Goal: Information Seeking & Learning: Compare options

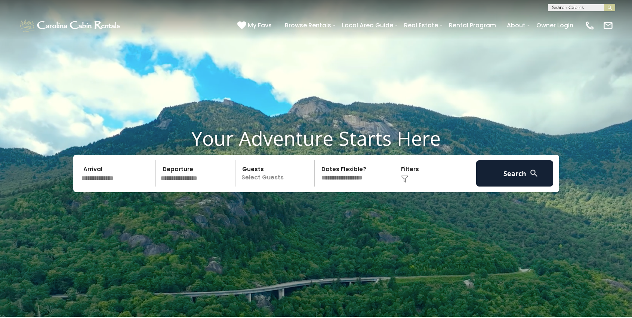
scroll to position [0, 0]
click at [580, 5] on input "text" at bounding box center [581, 8] width 65 height 7
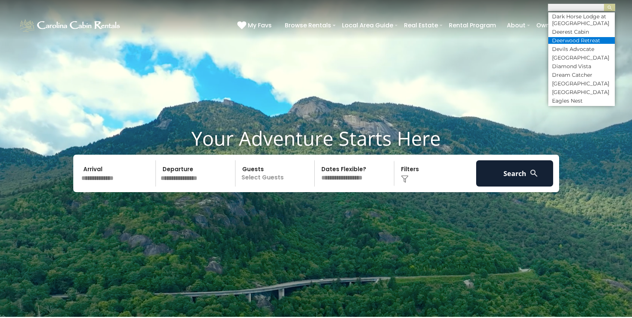
scroll to position [1160, 0]
click at [577, 10] on li "Cub House" at bounding box center [582, 6] width 67 height 7
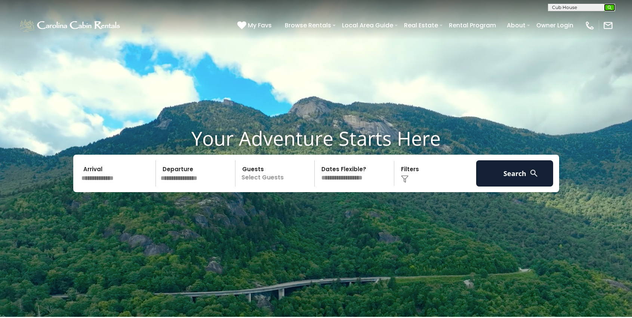
click at [608, 9] on img "submit" at bounding box center [610, 8] width 6 height 6
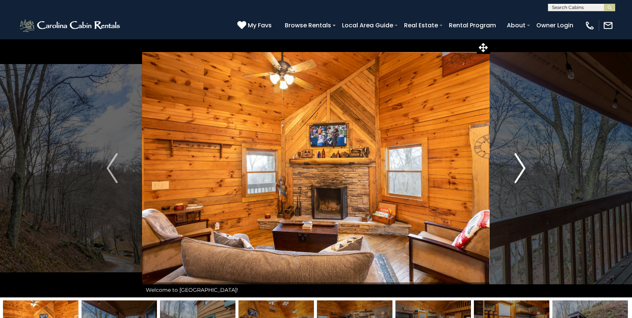
click at [528, 172] on button "Next" at bounding box center [520, 168] width 60 height 258
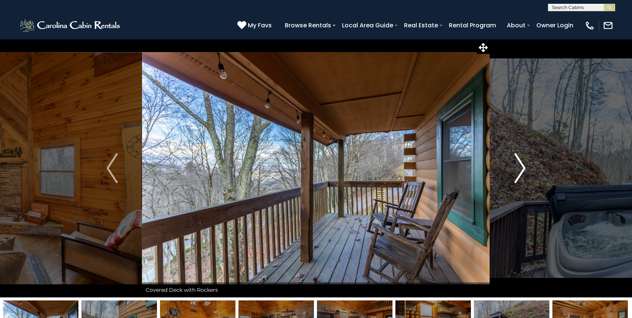
click at [528, 172] on button "Next" at bounding box center [520, 168] width 60 height 258
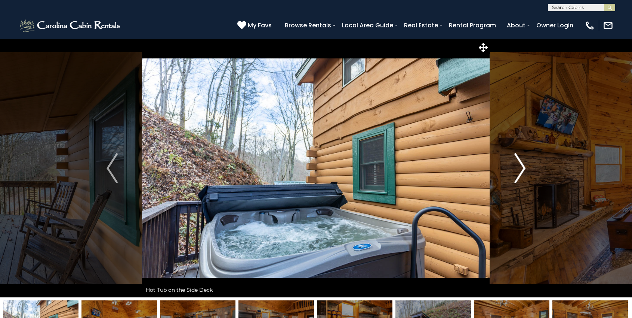
click at [528, 172] on button "Next" at bounding box center [520, 168] width 60 height 258
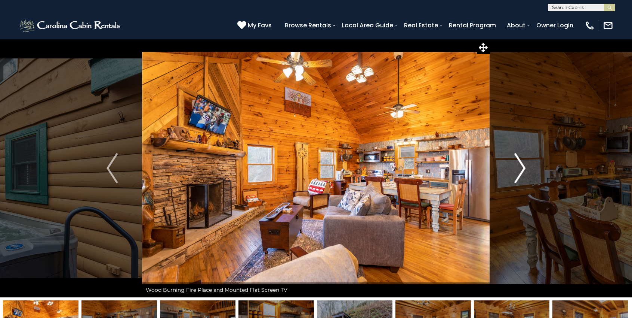
click at [528, 172] on button "Next" at bounding box center [520, 168] width 60 height 258
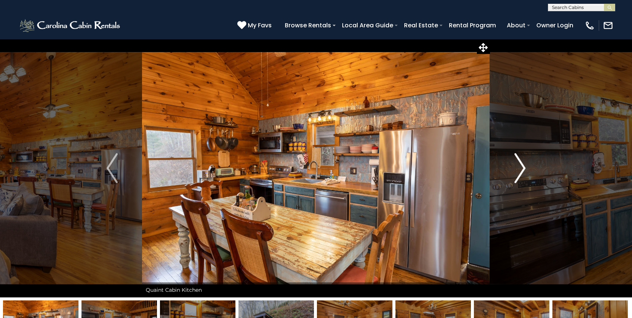
click at [528, 172] on button "Next" at bounding box center [520, 168] width 60 height 258
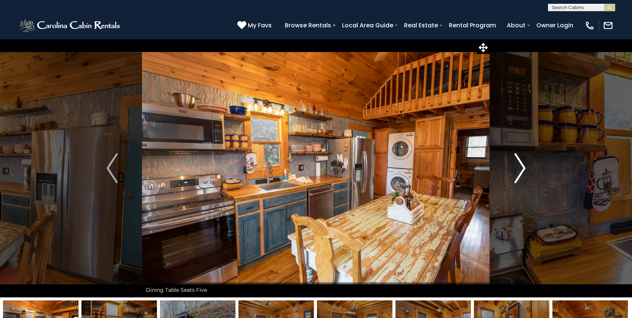
click at [528, 172] on button "Next" at bounding box center [520, 168] width 60 height 258
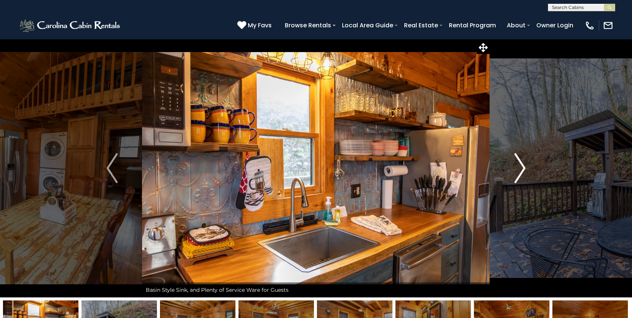
click at [528, 172] on button "Next" at bounding box center [520, 168] width 60 height 258
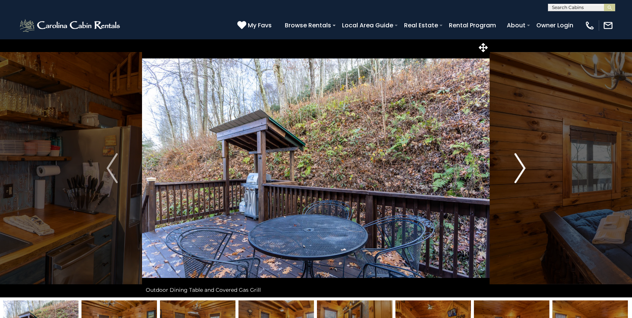
click at [528, 172] on button "Next" at bounding box center [520, 168] width 60 height 258
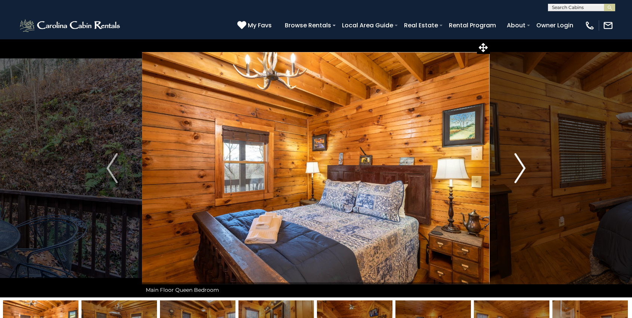
click at [528, 172] on button "Next" at bounding box center [520, 168] width 60 height 258
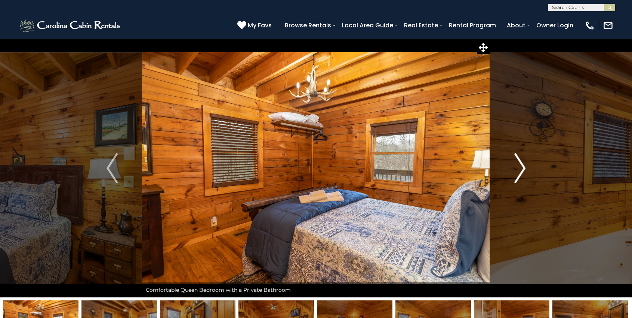
click at [528, 172] on button "Next" at bounding box center [520, 168] width 60 height 258
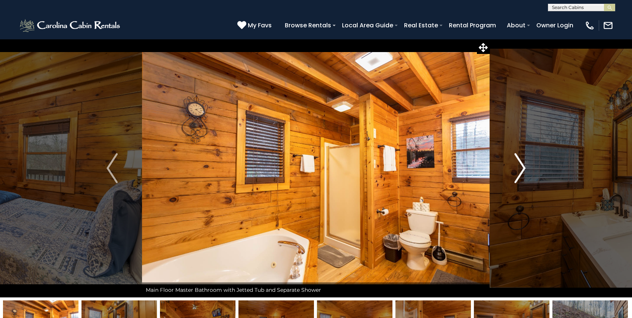
click at [528, 172] on button "Next" at bounding box center [520, 168] width 60 height 258
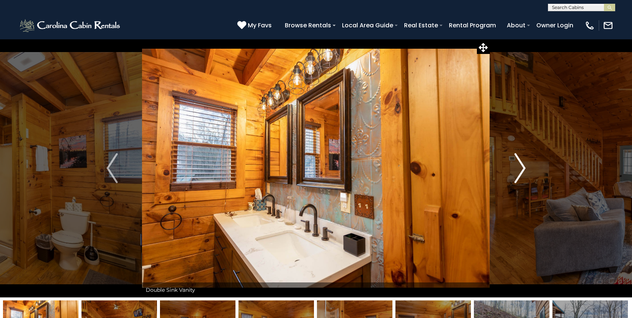
click at [528, 172] on button "Next" at bounding box center [520, 168] width 60 height 258
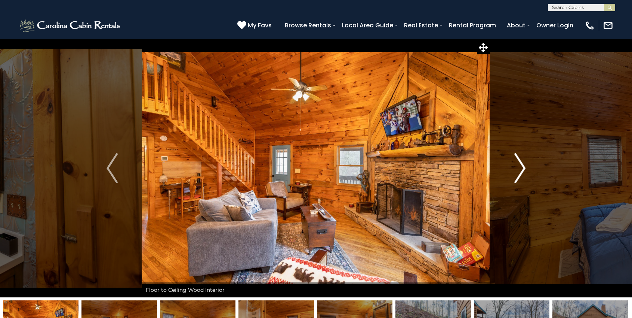
click at [528, 172] on button "Next" at bounding box center [520, 168] width 60 height 258
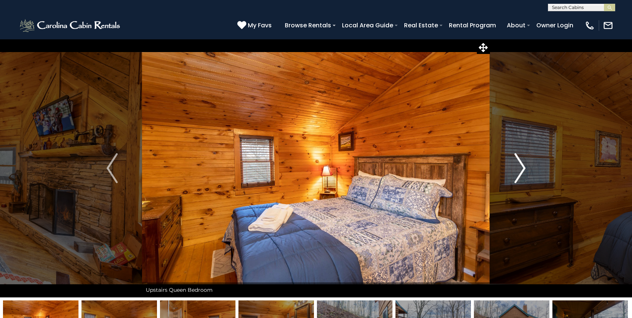
click at [528, 172] on button "Next" at bounding box center [520, 168] width 60 height 258
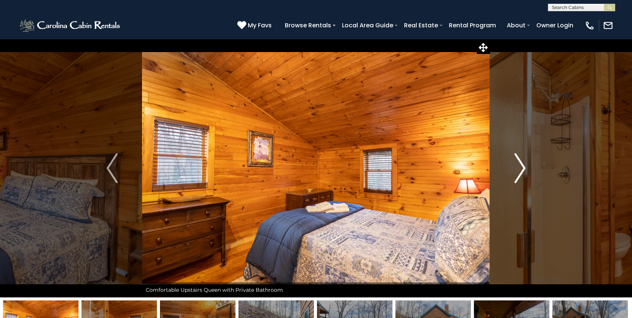
click at [528, 172] on button "Next" at bounding box center [520, 168] width 60 height 258
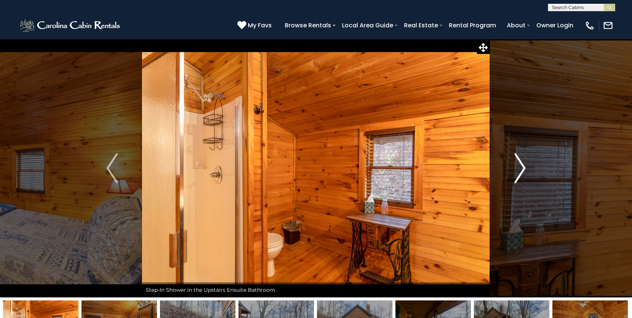
click at [528, 172] on button "Next" at bounding box center [520, 168] width 60 height 258
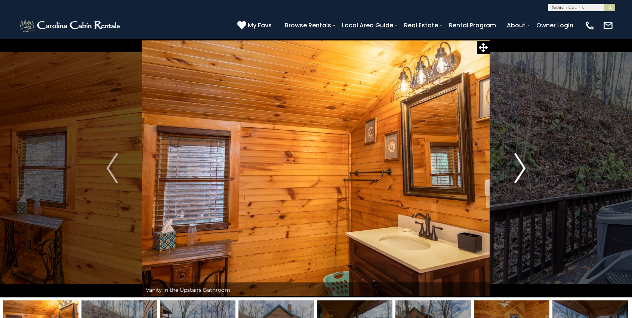
click at [528, 172] on button "Next" at bounding box center [520, 168] width 60 height 258
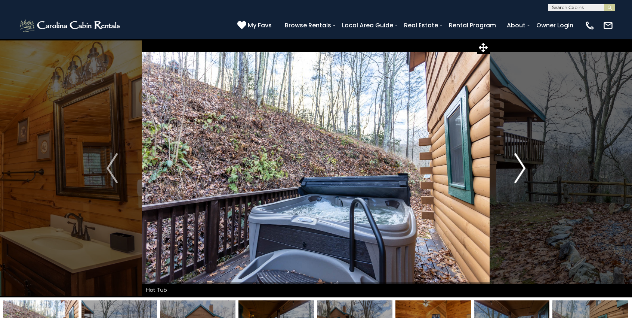
click at [528, 172] on button "Next" at bounding box center [520, 168] width 60 height 258
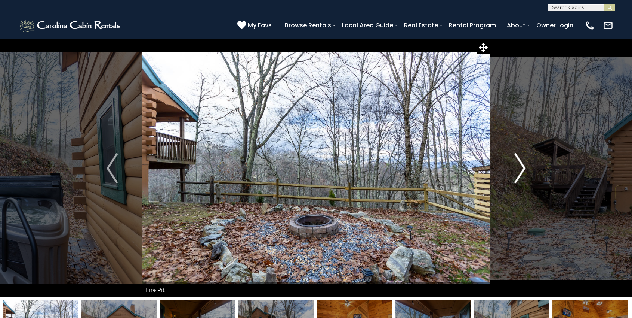
click at [528, 172] on button "Next" at bounding box center [520, 168] width 60 height 258
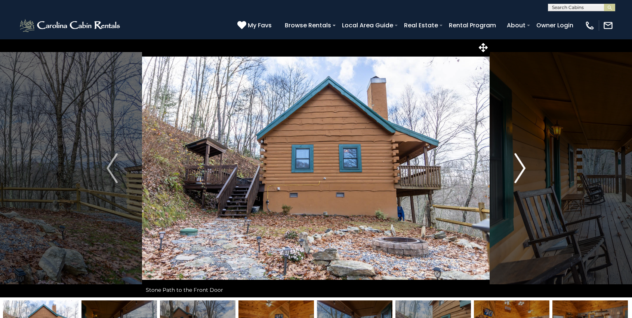
click at [528, 172] on button "Next" at bounding box center [520, 168] width 60 height 258
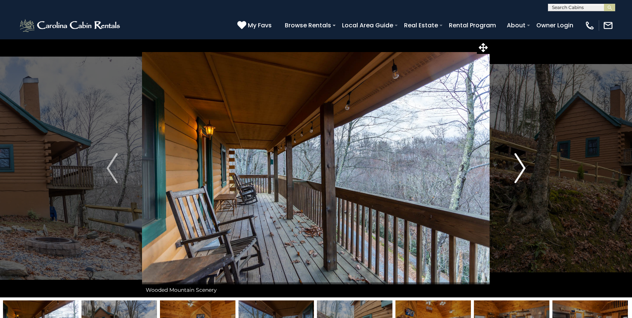
click at [528, 172] on button "Next" at bounding box center [520, 168] width 60 height 258
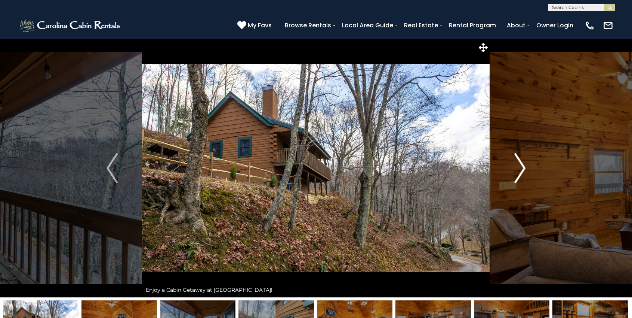
click at [528, 172] on button "Next" at bounding box center [520, 168] width 60 height 258
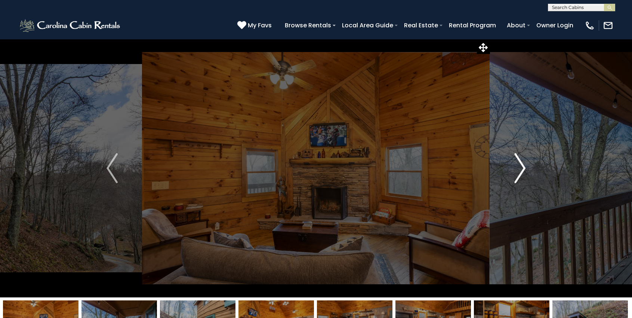
click at [528, 172] on button "Next" at bounding box center [520, 168] width 60 height 258
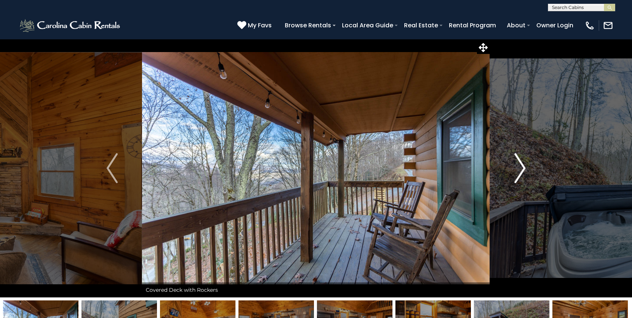
click at [528, 172] on button "Next" at bounding box center [520, 168] width 60 height 258
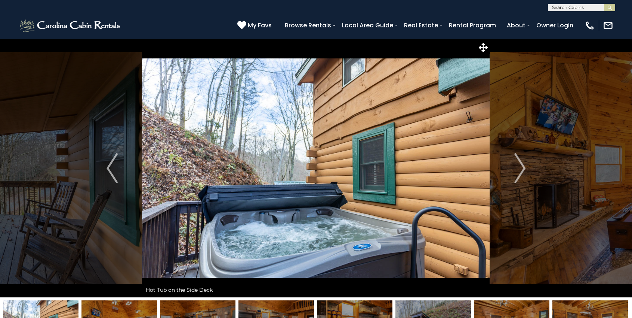
scroll to position [0, 0]
click at [593, 7] on input "text" at bounding box center [581, 8] width 65 height 7
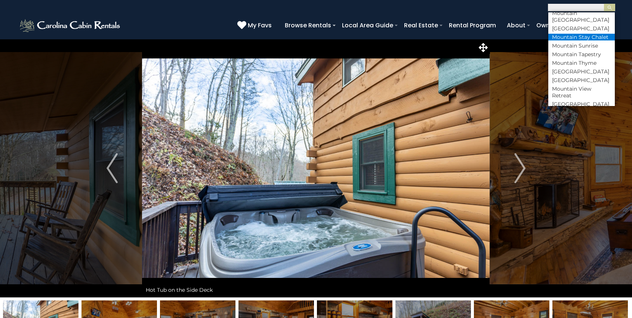
scroll to position [2161, 0]
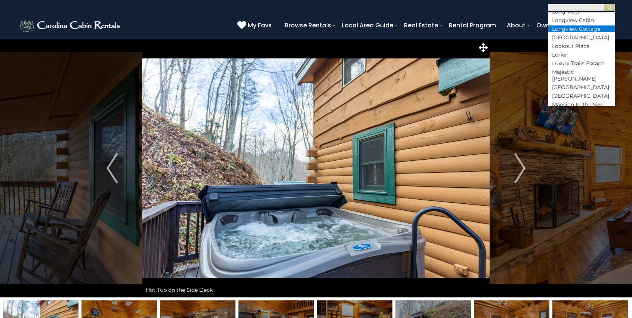
click at [592, 32] on li "Longview Cottage" at bounding box center [582, 28] width 67 height 7
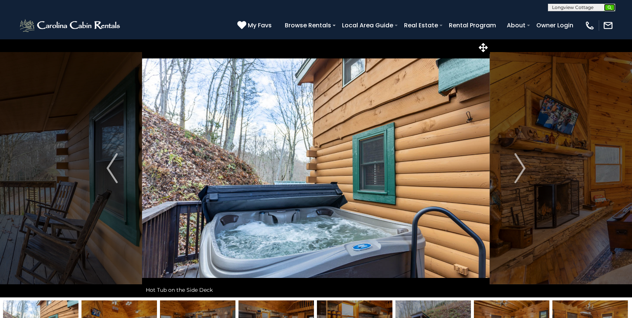
click at [608, 9] on img "submit" at bounding box center [610, 8] width 6 height 6
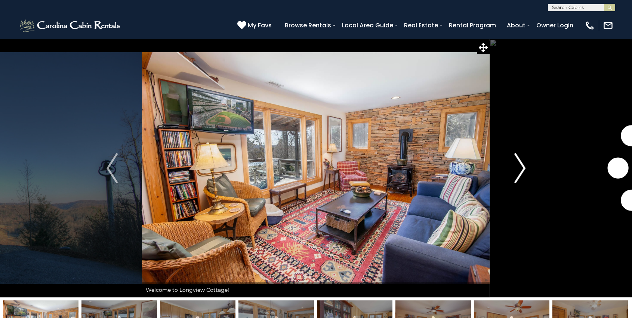
click at [523, 174] on img "Next" at bounding box center [520, 168] width 11 height 30
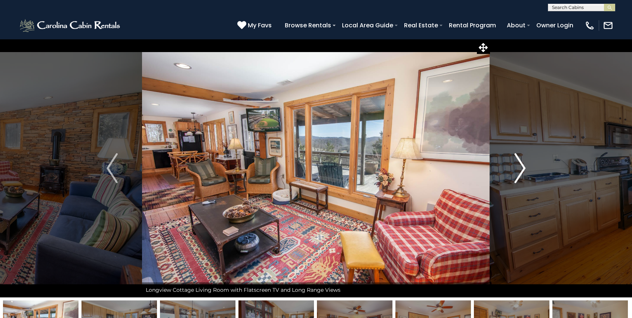
click at [523, 174] on img "Next" at bounding box center [520, 168] width 11 height 30
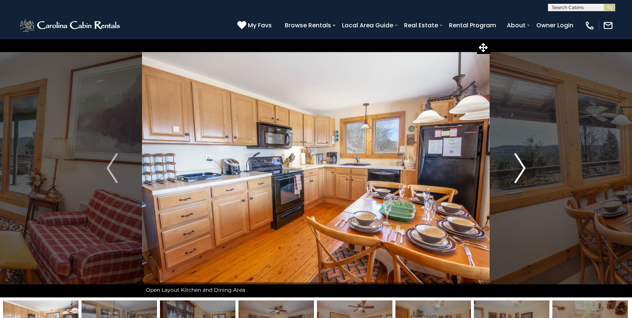
click at [523, 174] on img "Next" at bounding box center [520, 168] width 11 height 30
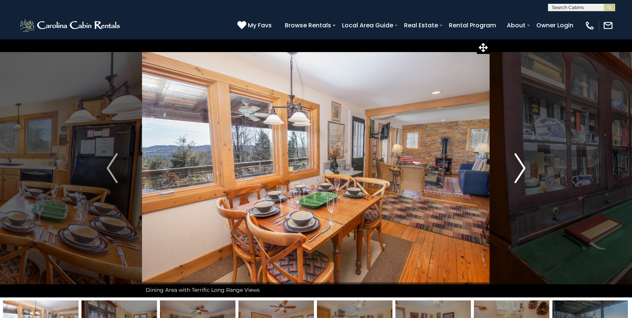
click at [523, 174] on img "Next" at bounding box center [520, 168] width 11 height 30
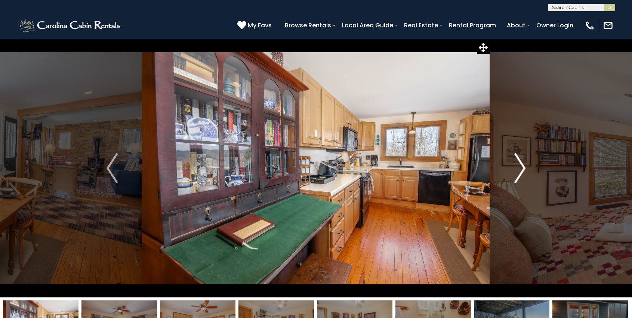
click at [523, 174] on img "Next" at bounding box center [520, 168] width 11 height 30
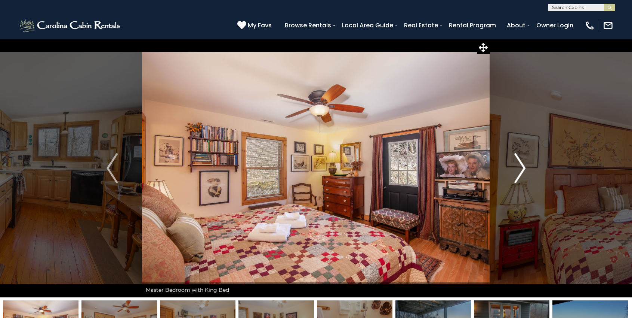
click at [523, 174] on img "Next" at bounding box center [520, 168] width 11 height 30
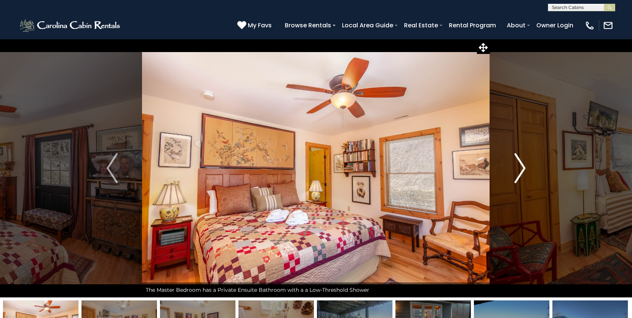
click at [523, 174] on img "Next" at bounding box center [520, 168] width 11 height 30
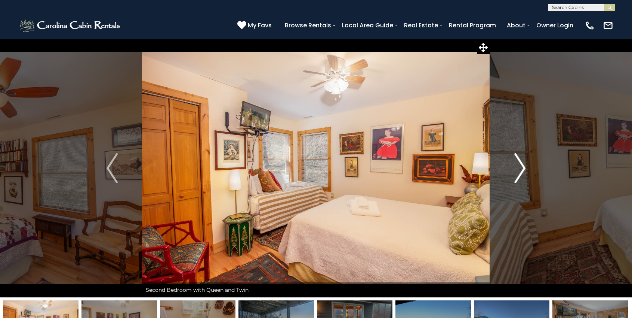
click at [523, 174] on img "Next" at bounding box center [520, 168] width 11 height 30
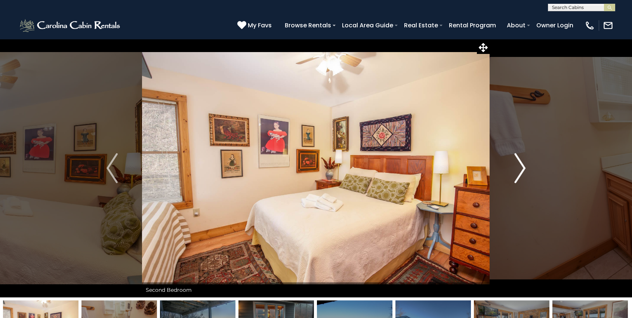
click at [523, 174] on img "Next" at bounding box center [520, 168] width 11 height 30
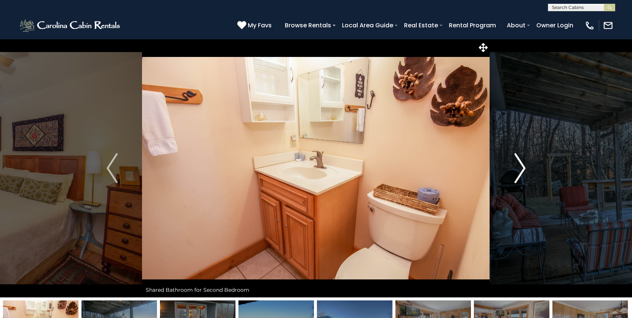
click at [523, 174] on img "Next" at bounding box center [520, 168] width 11 height 30
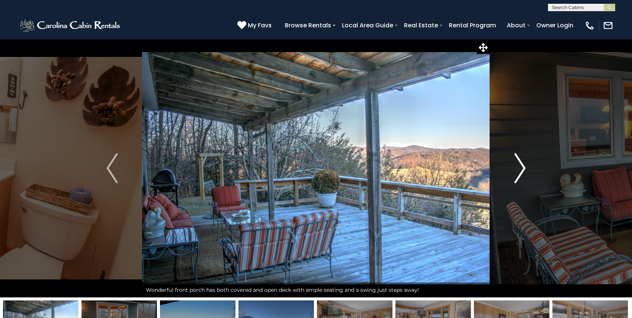
click at [523, 174] on img "Next" at bounding box center [520, 168] width 11 height 30
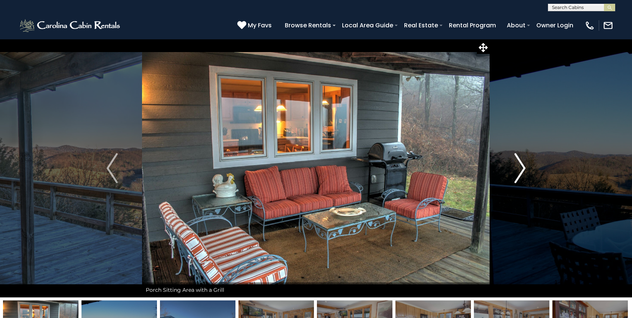
click at [523, 174] on img "Next" at bounding box center [520, 168] width 11 height 30
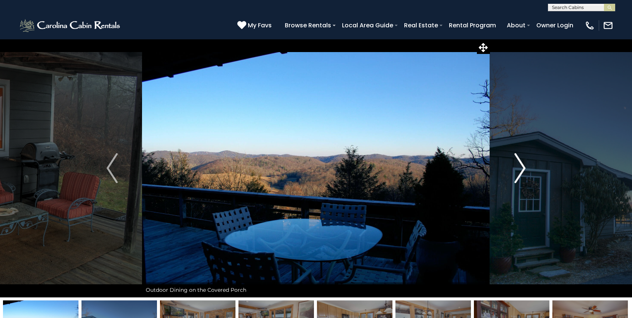
click at [523, 174] on img "Next" at bounding box center [520, 168] width 11 height 30
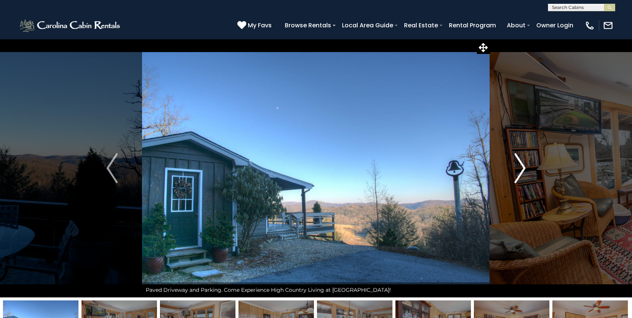
click at [523, 174] on img "Next" at bounding box center [520, 168] width 11 height 30
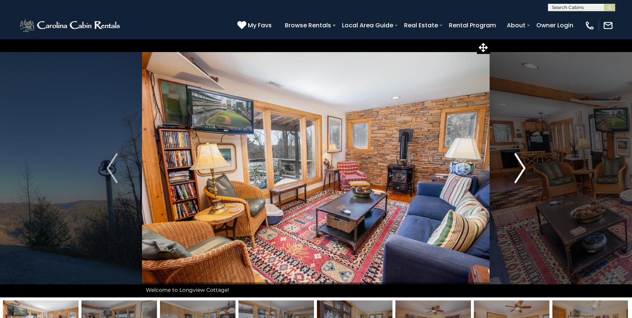
click at [523, 174] on img "Next" at bounding box center [520, 168] width 11 height 30
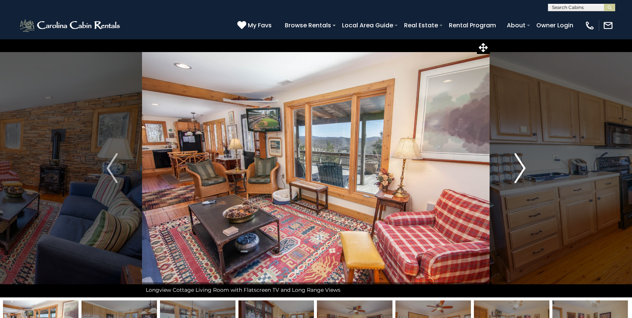
click at [523, 174] on img "Next" at bounding box center [520, 168] width 11 height 30
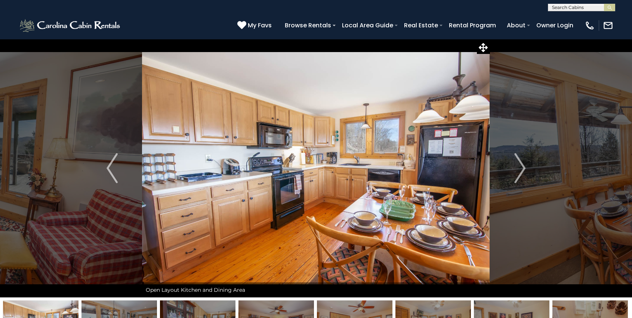
scroll to position [0, 0]
click at [594, 10] on input "text" at bounding box center [581, 8] width 65 height 7
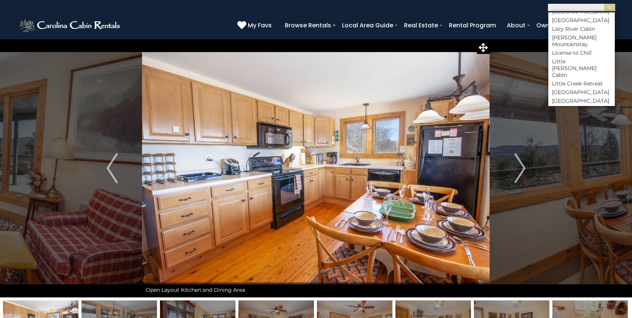
scroll to position [2066, 0]
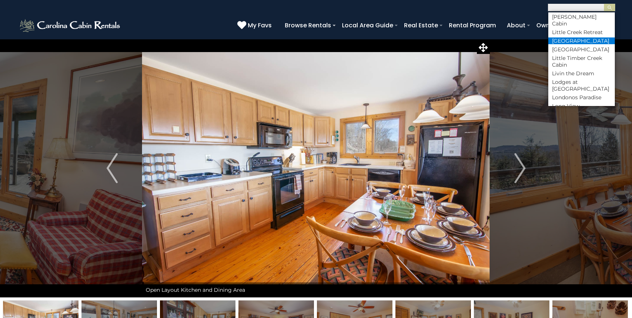
click at [592, 44] on li "[GEOGRAPHIC_DATA]" at bounding box center [582, 40] width 67 height 7
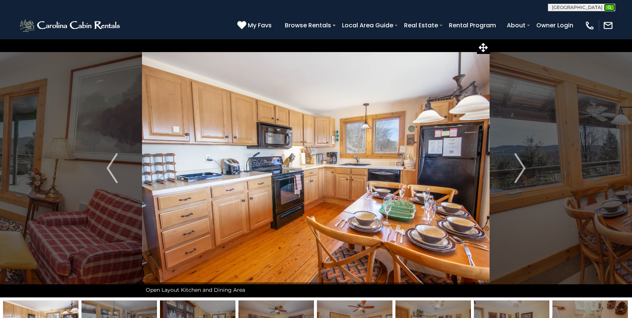
click at [608, 9] on img "submit" at bounding box center [610, 8] width 6 height 6
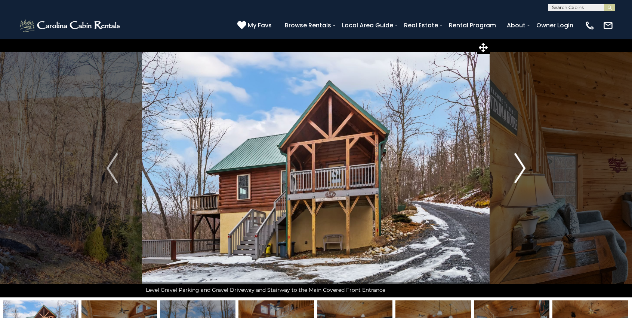
click at [522, 165] on img "Next" at bounding box center [520, 168] width 11 height 30
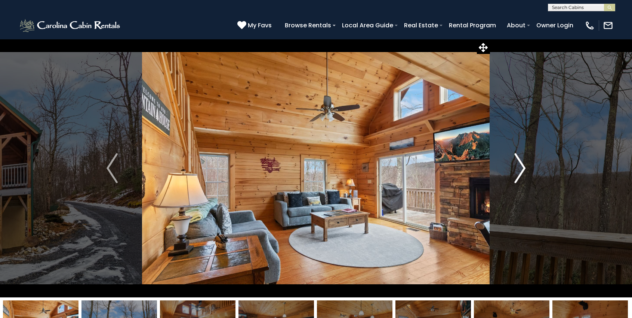
click at [522, 165] on img "Next" at bounding box center [520, 168] width 11 height 30
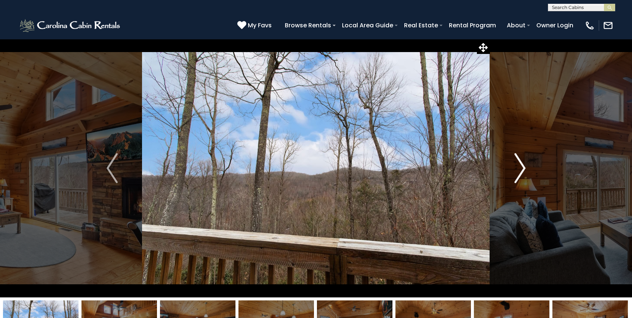
click at [523, 165] on img "Next" at bounding box center [520, 168] width 11 height 30
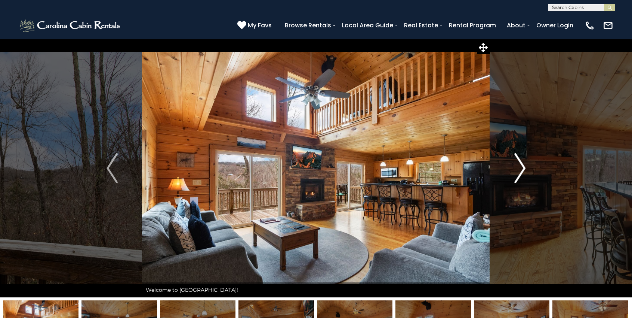
click at [523, 165] on img "Next" at bounding box center [520, 168] width 11 height 30
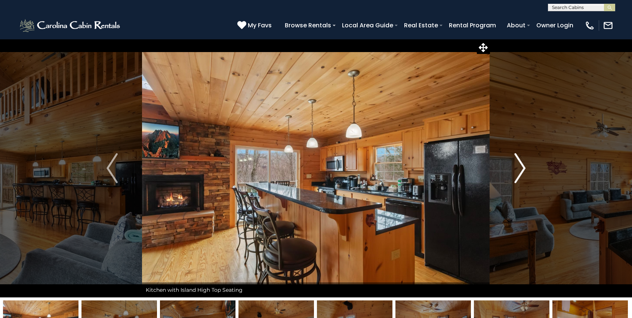
click at [523, 165] on img "Next" at bounding box center [520, 168] width 11 height 30
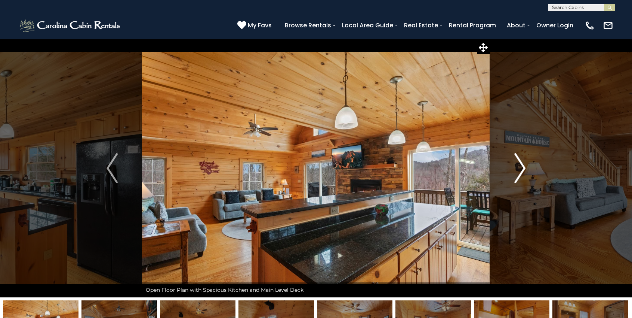
click at [523, 165] on img "Next" at bounding box center [520, 168] width 11 height 30
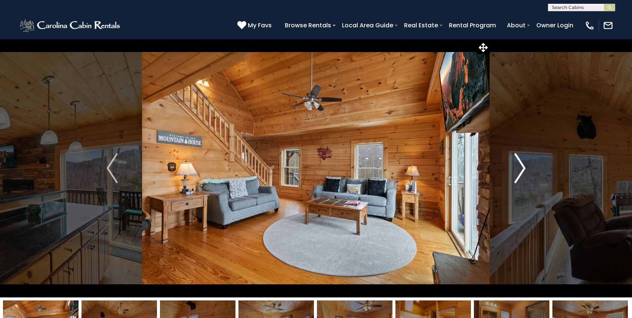
click at [523, 165] on img "Next" at bounding box center [520, 168] width 11 height 30
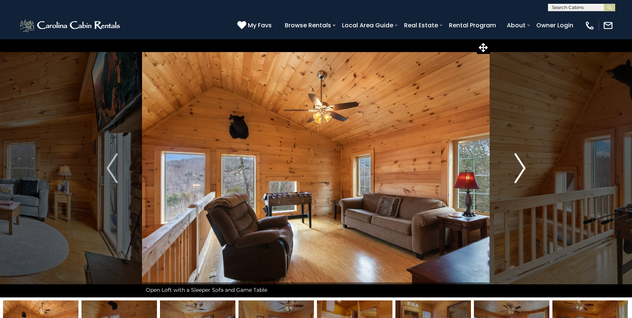
click at [523, 165] on img "Next" at bounding box center [520, 168] width 11 height 30
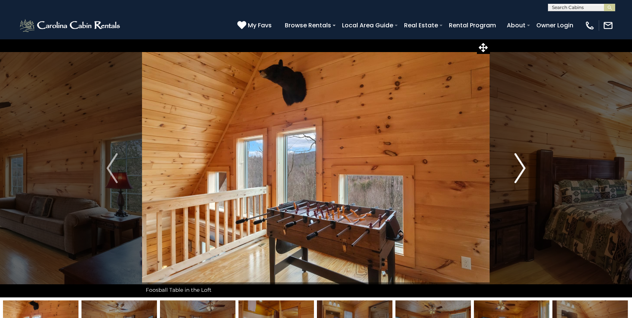
click at [523, 165] on img "Next" at bounding box center [520, 168] width 11 height 30
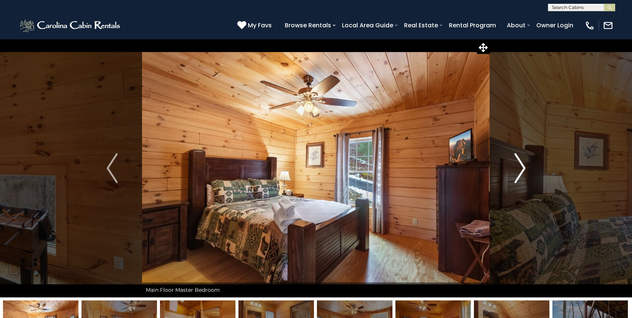
click at [523, 165] on img "Next" at bounding box center [520, 168] width 11 height 30
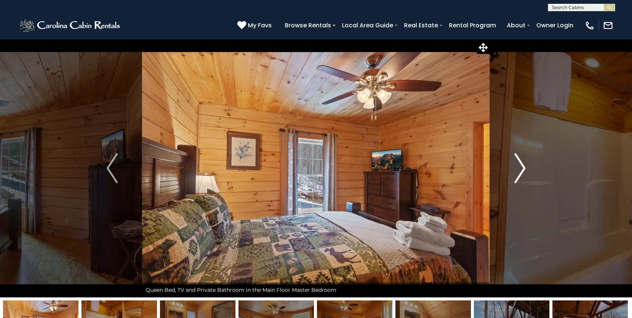
click at [523, 165] on img "Next" at bounding box center [520, 168] width 11 height 30
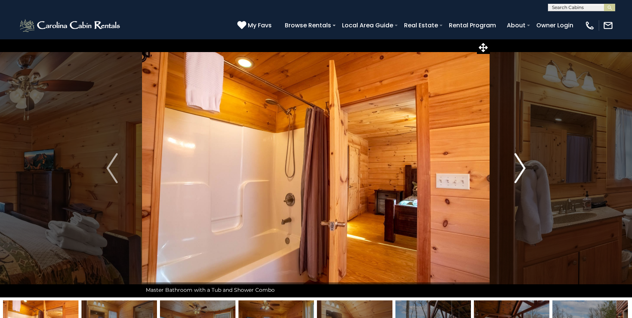
click at [523, 165] on img "Next" at bounding box center [520, 168] width 11 height 30
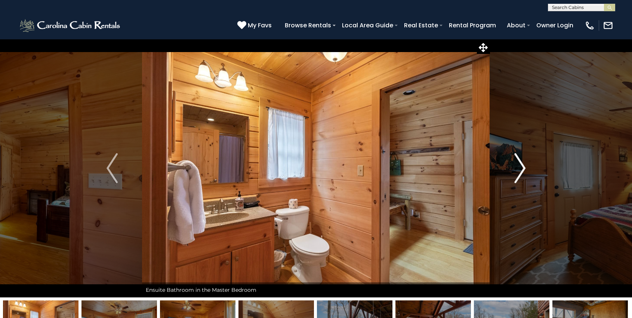
click at [523, 165] on img "Next" at bounding box center [520, 168] width 11 height 30
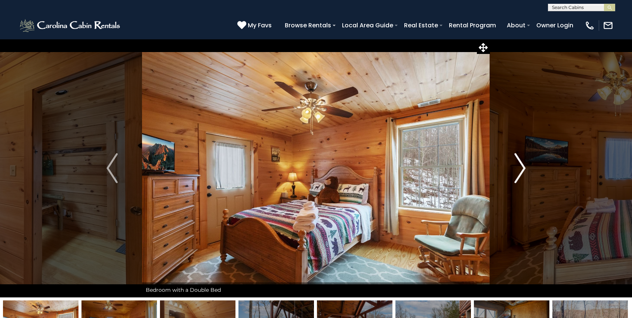
click at [523, 165] on img "Next" at bounding box center [520, 168] width 11 height 30
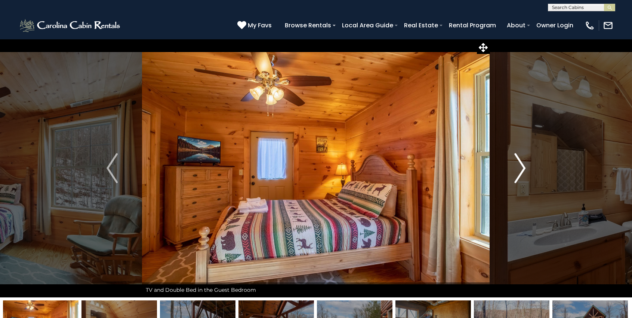
click at [524, 165] on img "Next" at bounding box center [520, 168] width 11 height 30
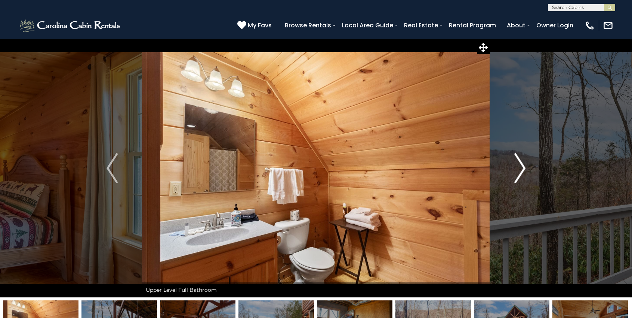
click at [524, 165] on img "Next" at bounding box center [520, 168] width 11 height 30
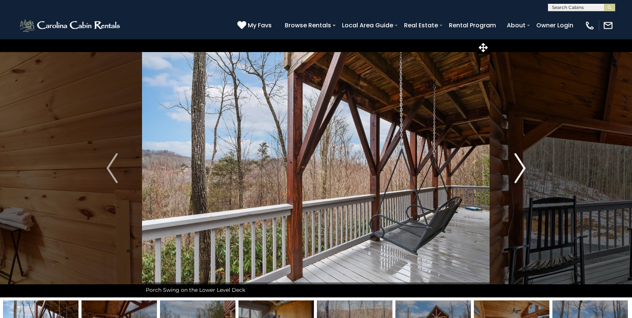
click at [524, 165] on img "Next" at bounding box center [520, 168] width 11 height 30
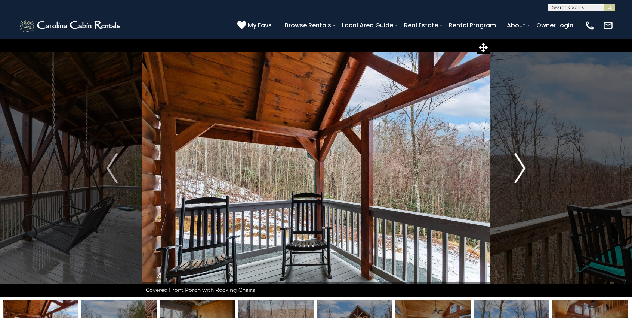
click at [525, 166] on img "Next" at bounding box center [520, 168] width 11 height 30
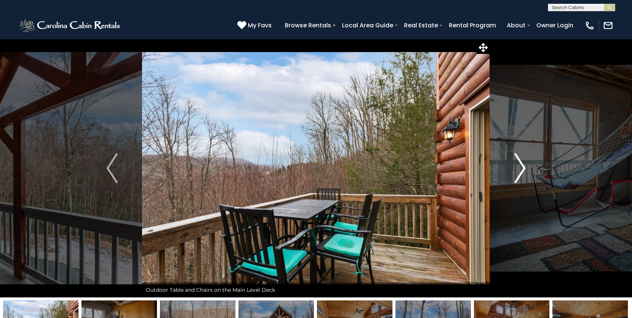
click at [525, 166] on img "Next" at bounding box center [520, 168] width 11 height 30
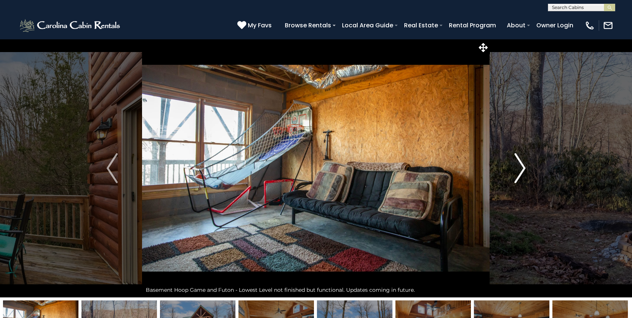
click at [525, 166] on img "Next" at bounding box center [520, 168] width 11 height 30
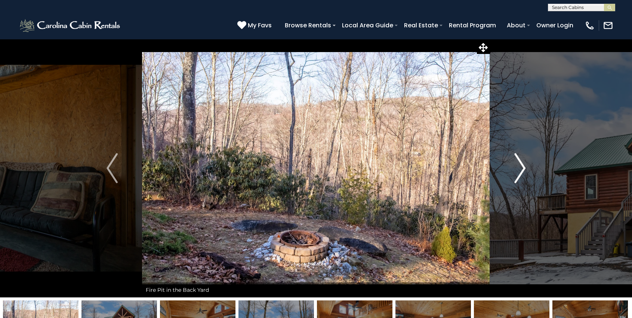
click at [525, 166] on img "Next" at bounding box center [520, 168] width 11 height 30
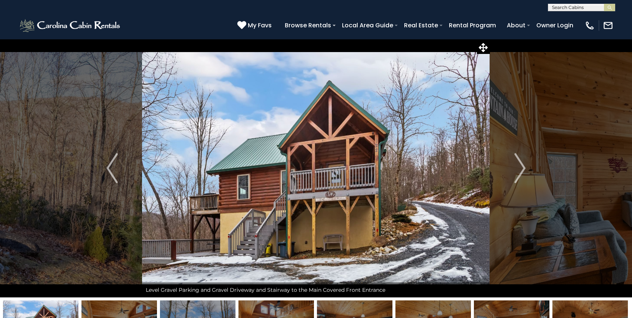
scroll to position [0, 0]
click at [597, 9] on input "text" at bounding box center [581, 8] width 65 height 7
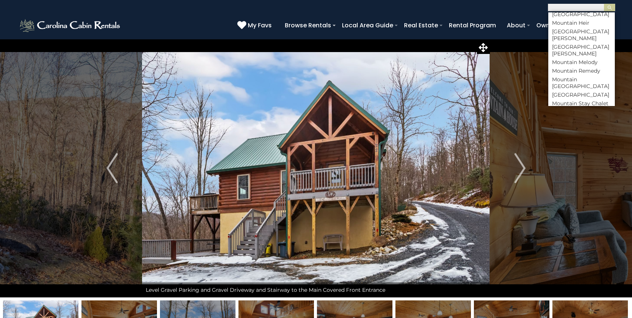
scroll to position [2430, 0]
click at [577, 55] on li "[GEOGRAPHIC_DATA][PERSON_NAME]" at bounding box center [582, 48] width 67 height 13
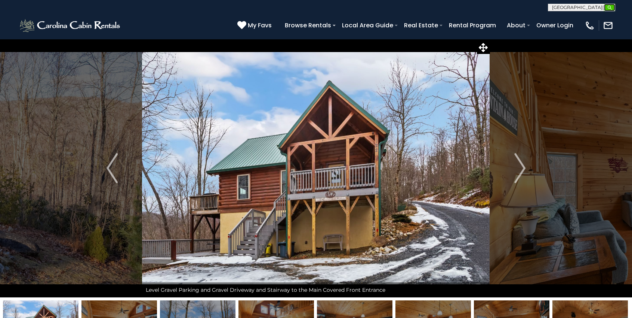
click at [615, 7] on button "submit" at bounding box center [609, 7] width 11 height 7
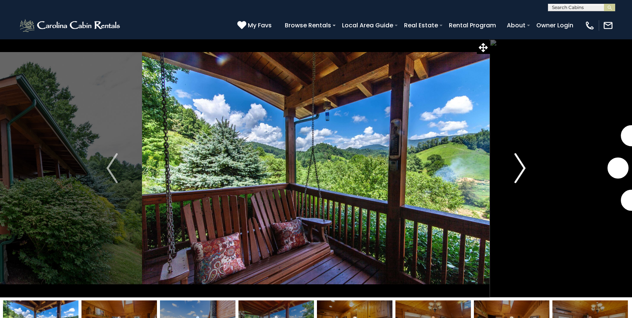
click at [525, 169] on img "Next" at bounding box center [520, 168] width 11 height 30
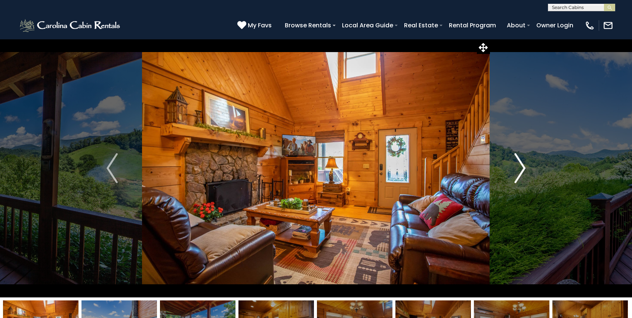
click at [525, 168] on img "Next" at bounding box center [520, 168] width 11 height 30
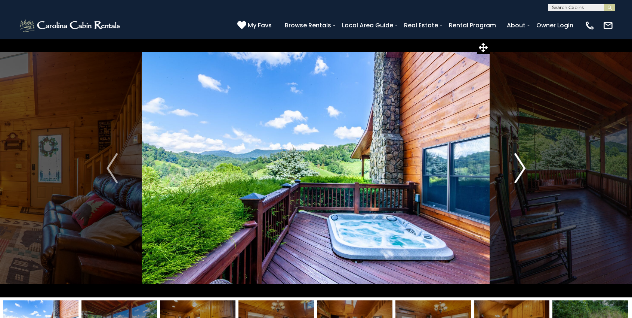
click at [526, 168] on button "Next" at bounding box center [520, 168] width 60 height 258
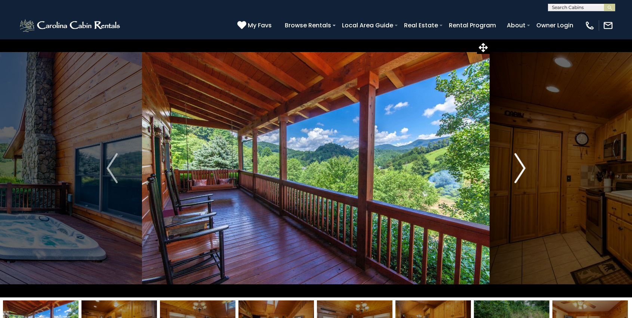
click at [526, 168] on button "Next" at bounding box center [520, 168] width 60 height 258
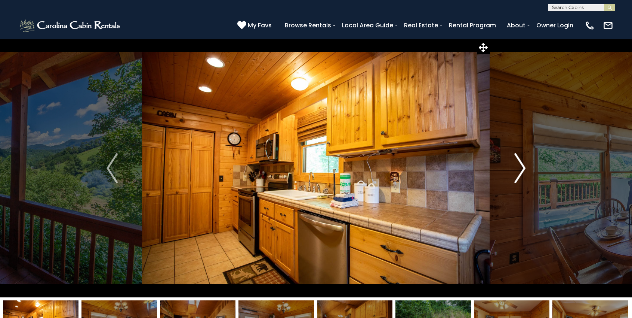
click at [527, 168] on button "Next" at bounding box center [520, 168] width 60 height 258
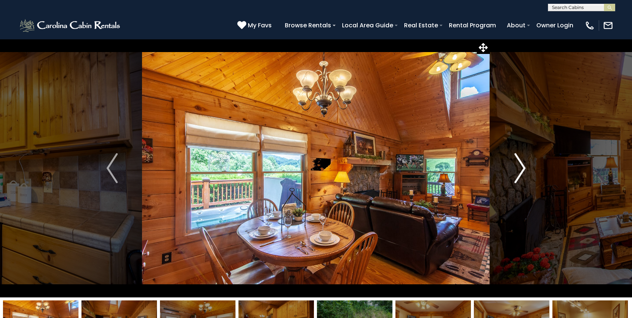
click at [527, 168] on button "Next" at bounding box center [520, 168] width 60 height 258
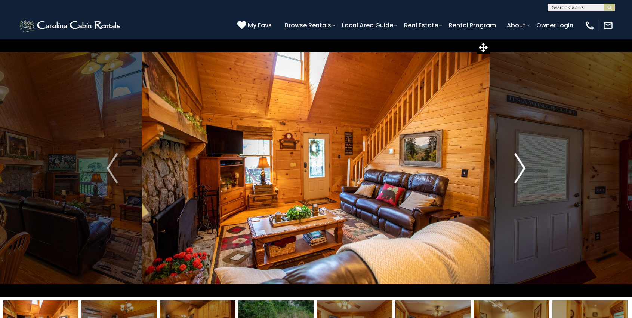
click at [527, 168] on button "Next" at bounding box center [520, 168] width 60 height 258
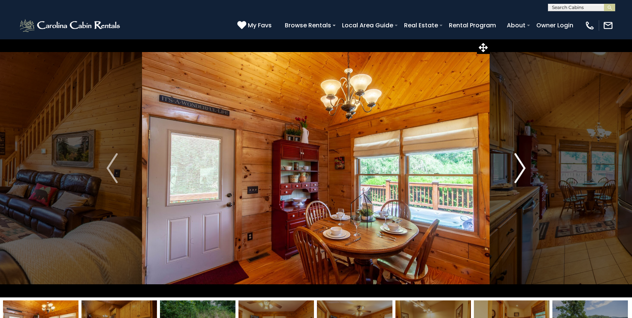
click at [527, 168] on button "Next" at bounding box center [520, 168] width 60 height 258
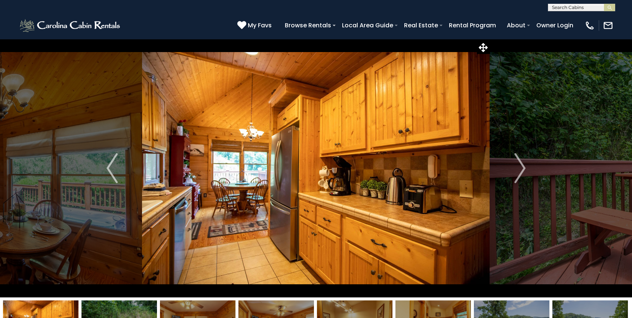
scroll to position [0, 0]
click at [583, 9] on input "text" at bounding box center [581, 8] width 65 height 7
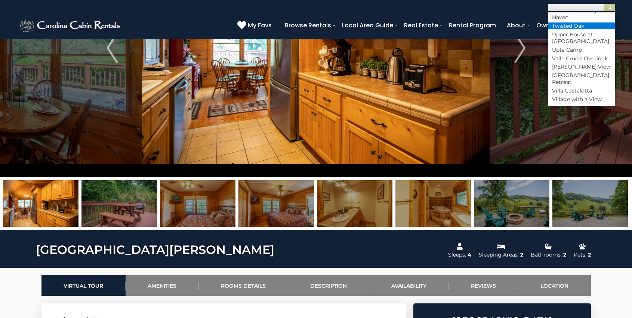
scroll to position [3887, 0]
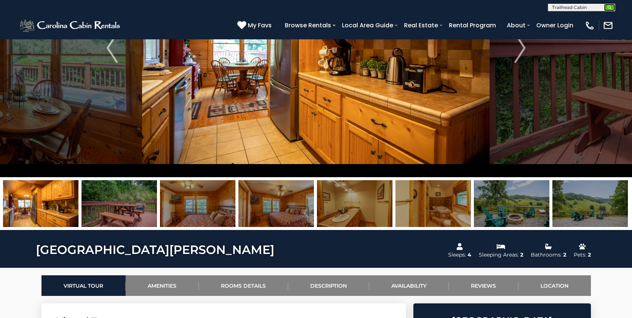
click at [609, 10] on img "submit" at bounding box center [610, 8] width 6 height 6
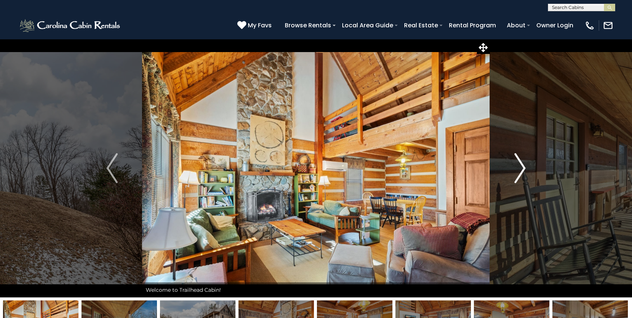
click at [525, 169] on img "Next" at bounding box center [520, 168] width 11 height 30
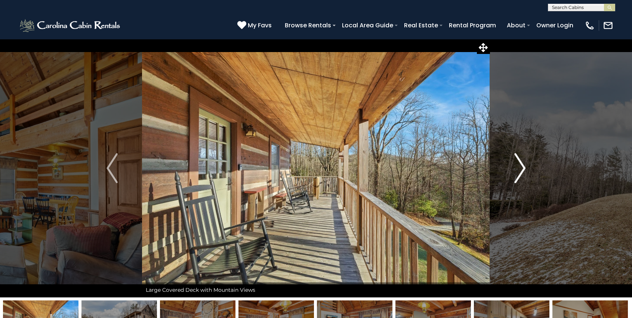
click at [525, 169] on img "Next" at bounding box center [520, 168] width 11 height 30
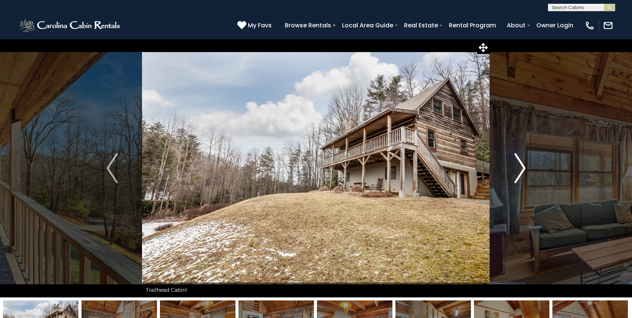
click at [525, 169] on img "Next" at bounding box center [520, 168] width 11 height 30
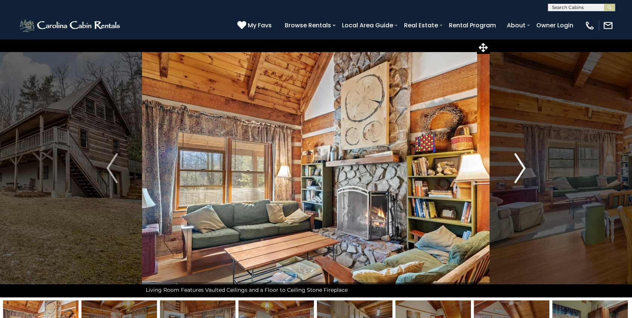
click at [525, 169] on img "Next" at bounding box center [520, 168] width 11 height 30
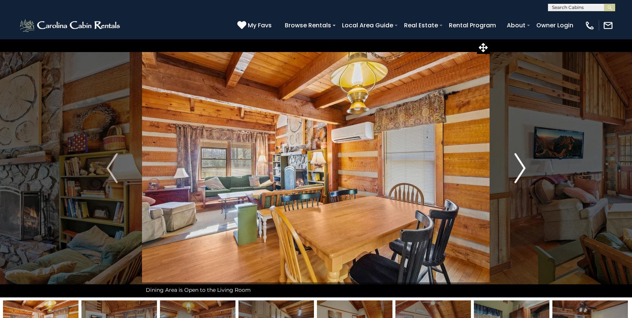
click at [525, 169] on img "Next" at bounding box center [520, 168] width 11 height 30
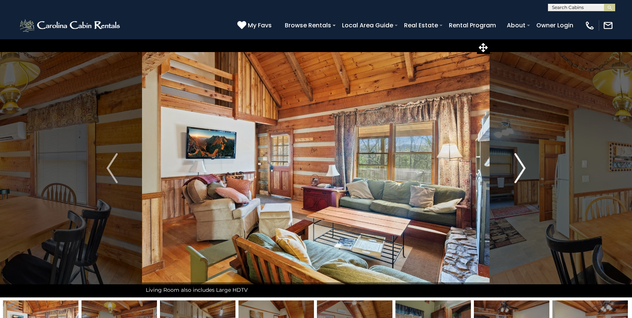
click at [525, 169] on img "Next" at bounding box center [520, 168] width 11 height 30
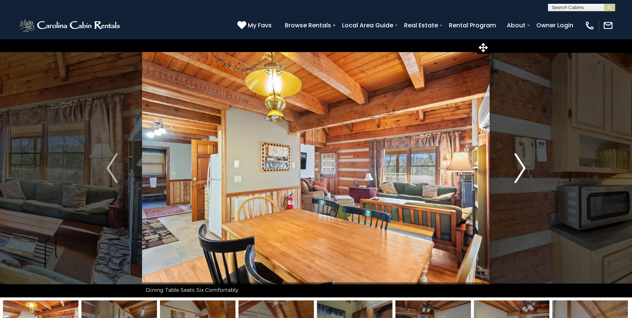
click at [526, 168] on button "Next" at bounding box center [520, 168] width 60 height 258
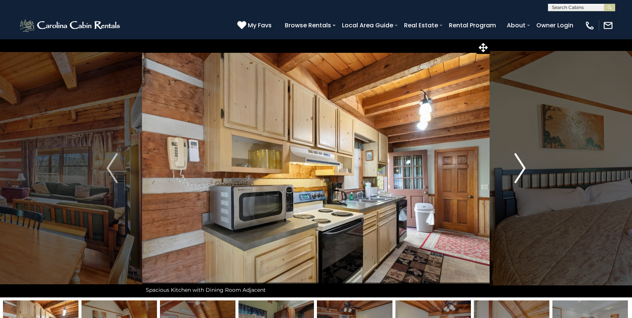
click at [526, 168] on button "Next" at bounding box center [520, 168] width 60 height 258
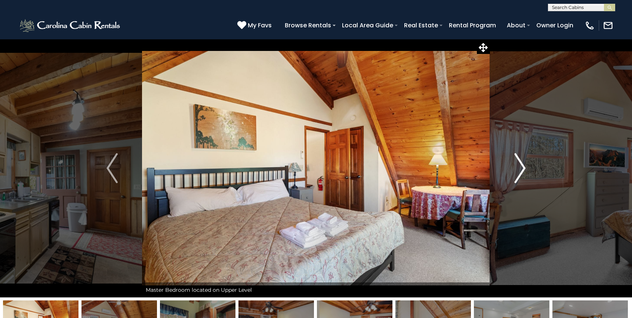
click at [526, 168] on button "Next" at bounding box center [520, 168] width 60 height 258
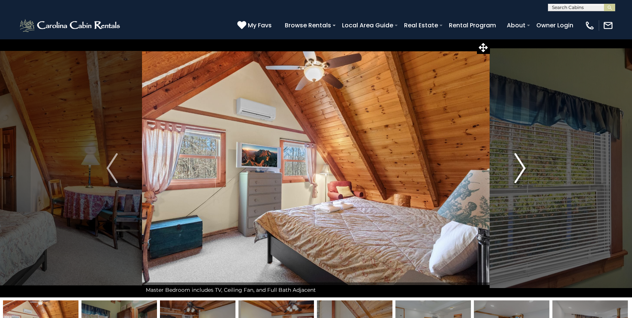
click at [526, 168] on button "Next" at bounding box center [520, 168] width 60 height 258
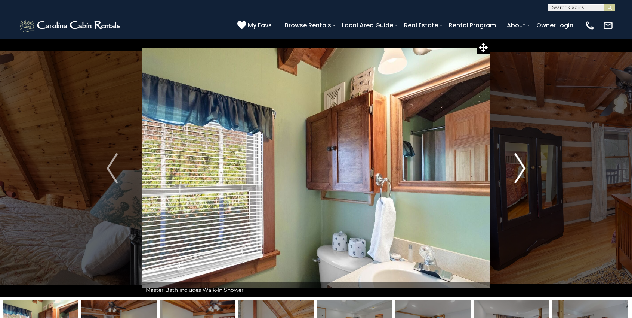
click at [526, 168] on button "Next" at bounding box center [520, 168] width 60 height 258
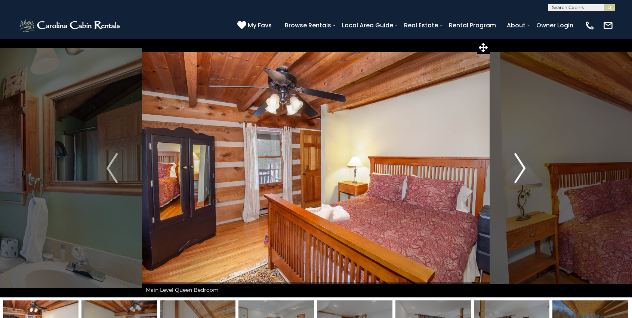
click at [527, 168] on button "Next" at bounding box center [520, 168] width 60 height 258
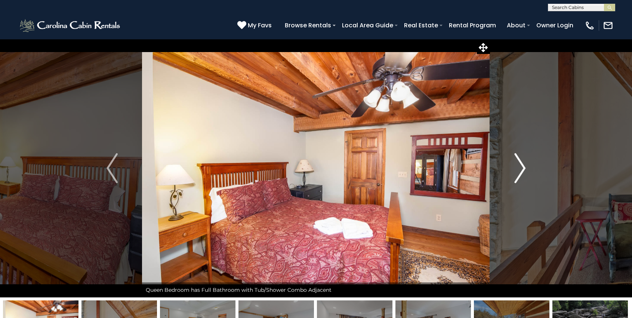
click at [527, 168] on button "Next" at bounding box center [520, 168] width 60 height 258
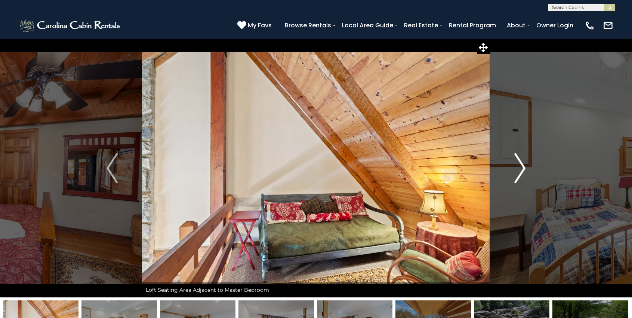
click at [527, 168] on button "Next" at bounding box center [520, 168] width 60 height 258
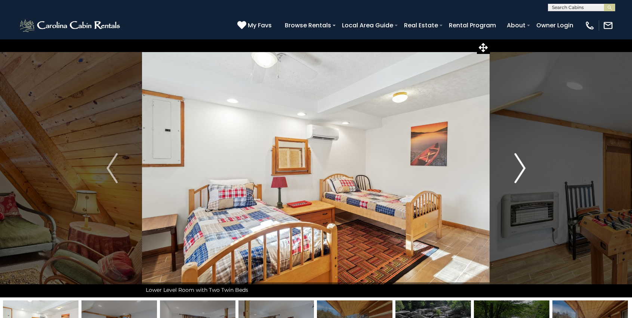
click at [527, 168] on button "Next" at bounding box center [520, 168] width 60 height 258
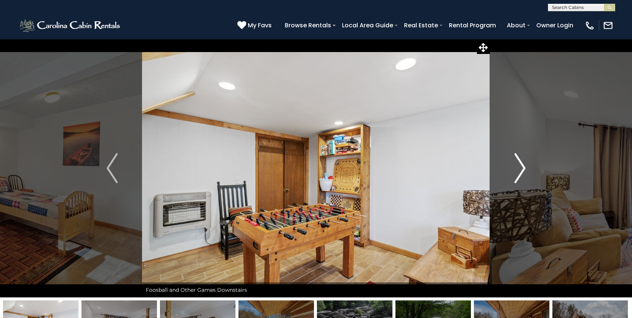
click at [527, 168] on button "Next" at bounding box center [520, 168] width 60 height 258
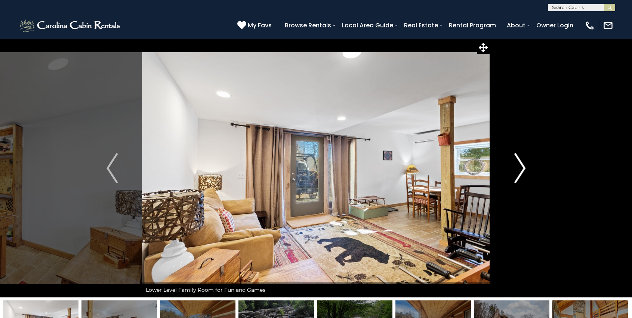
click at [527, 168] on button "Next" at bounding box center [520, 168] width 60 height 258
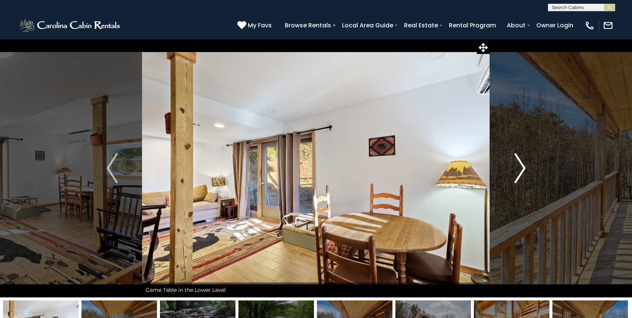
click at [527, 168] on button "Next" at bounding box center [520, 168] width 60 height 258
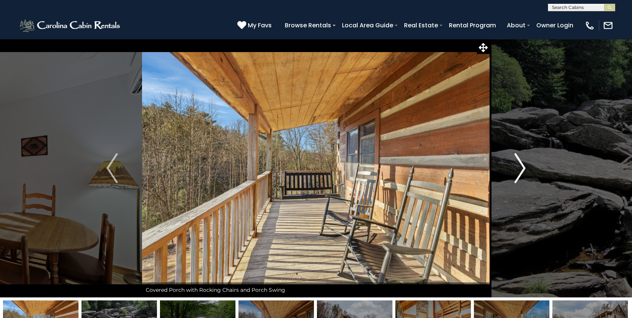
click at [527, 168] on button "Next" at bounding box center [520, 168] width 60 height 258
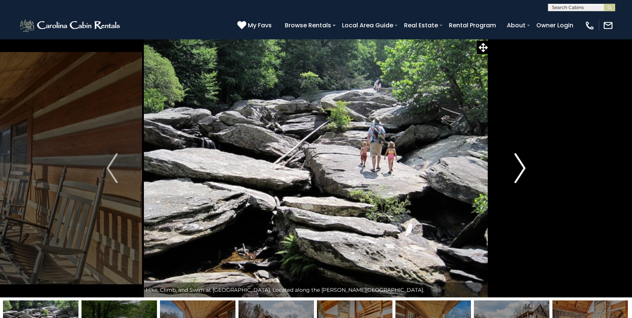
click at [527, 168] on button "Next" at bounding box center [520, 168] width 60 height 258
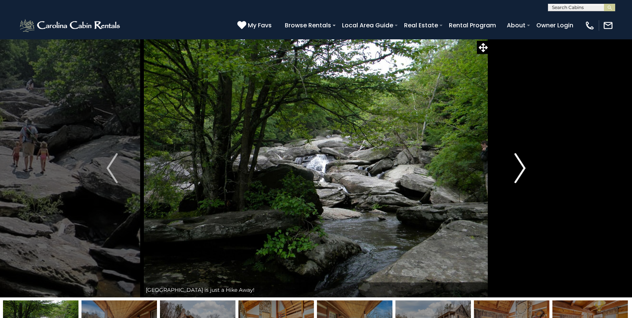
click at [527, 168] on button "Next" at bounding box center [520, 168] width 60 height 258
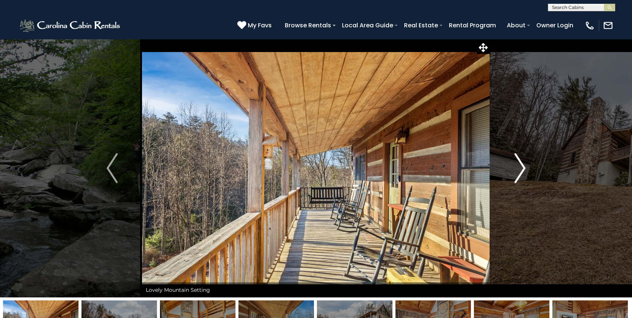
click at [527, 168] on button "Next" at bounding box center [520, 168] width 60 height 258
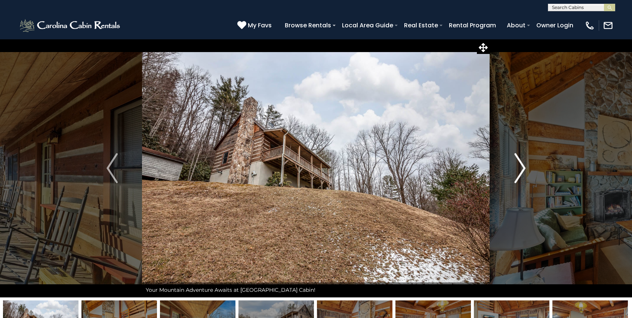
click at [527, 168] on button "Next" at bounding box center [520, 168] width 60 height 258
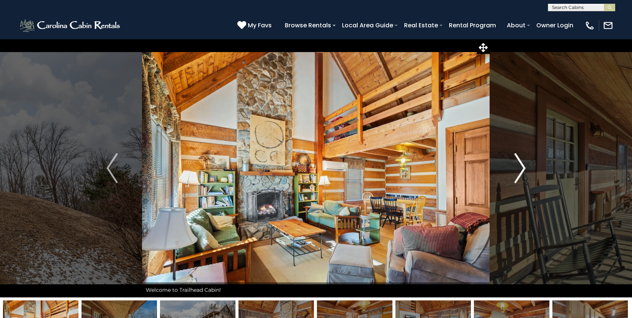
click at [527, 168] on button "Next" at bounding box center [520, 168] width 60 height 258
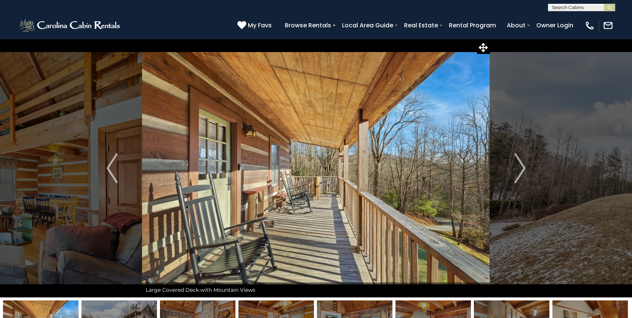
click at [592, 7] on input "text" at bounding box center [581, 8] width 65 height 7
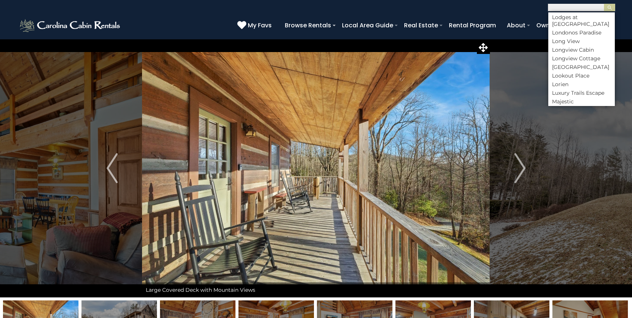
scroll to position [2201, 0]
click at [584, 9] on li "Lookout Place" at bounding box center [582, 6] width 67 height 7
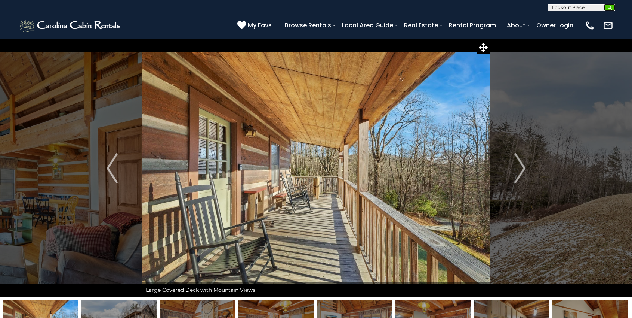
click at [611, 9] on img "submit" at bounding box center [610, 8] width 6 height 6
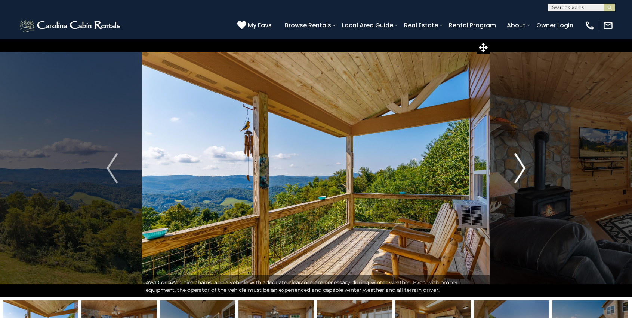
click at [524, 168] on img "Next" at bounding box center [520, 168] width 11 height 30
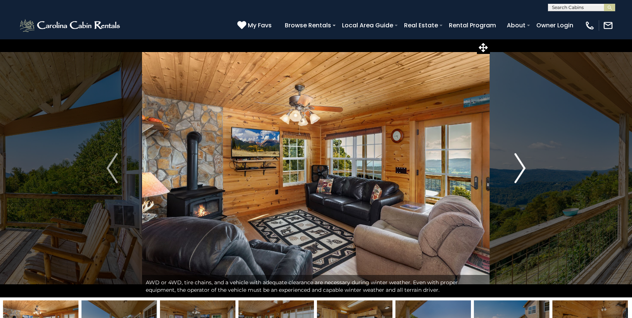
click at [525, 168] on img "Next" at bounding box center [520, 168] width 11 height 30
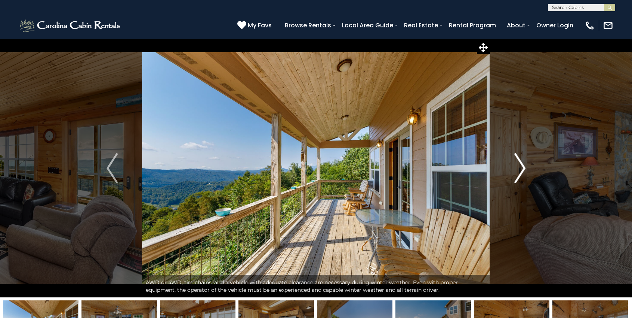
click at [525, 168] on img "Next" at bounding box center [520, 168] width 11 height 30
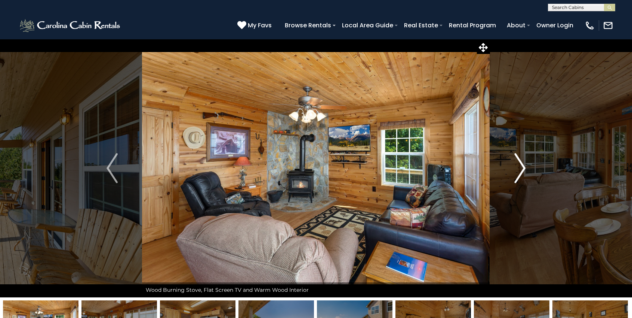
click at [525, 168] on img "Next" at bounding box center [520, 168] width 11 height 30
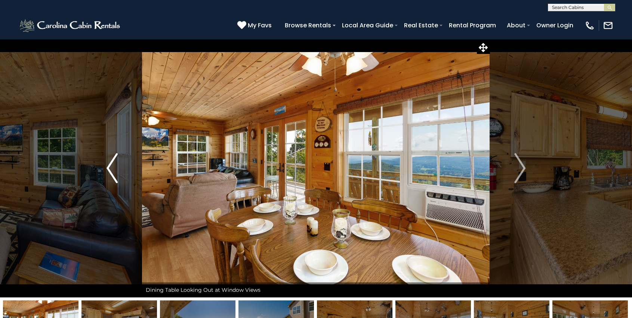
click at [110, 161] on img "Previous" at bounding box center [112, 168] width 11 height 30
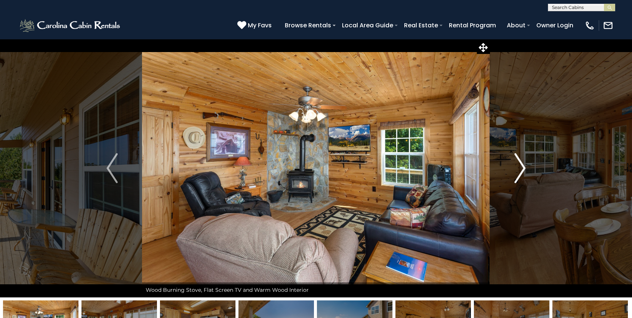
click at [524, 172] on img "Next" at bounding box center [520, 168] width 11 height 30
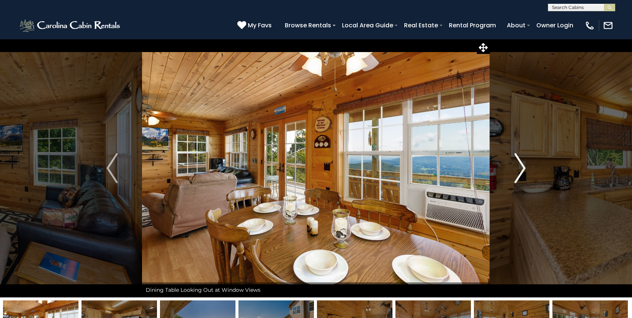
click at [524, 172] on img "Next" at bounding box center [520, 168] width 11 height 30
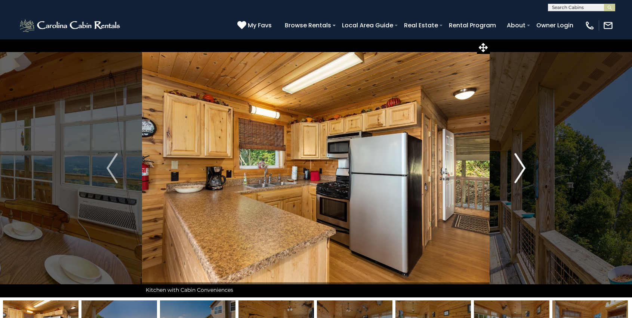
click at [524, 172] on img "Next" at bounding box center [520, 168] width 11 height 30
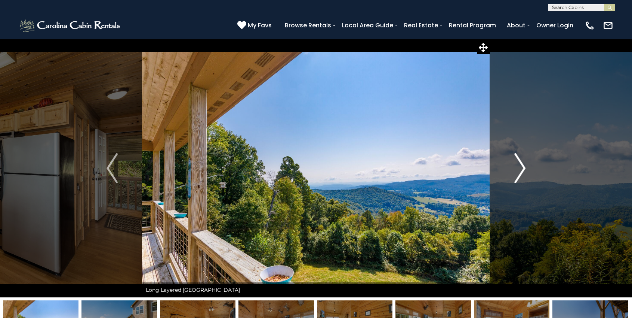
click at [524, 172] on img "Next" at bounding box center [520, 168] width 11 height 30
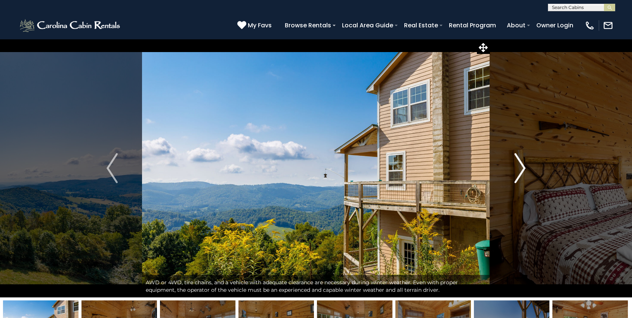
click at [524, 172] on img "Next" at bounding box center [520, 168] width 11 height 30
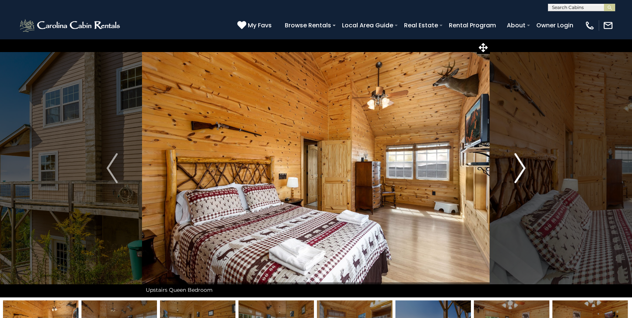
click at [524, 172] on img "Next" at bounding box center [520, 168] width 11 height 30
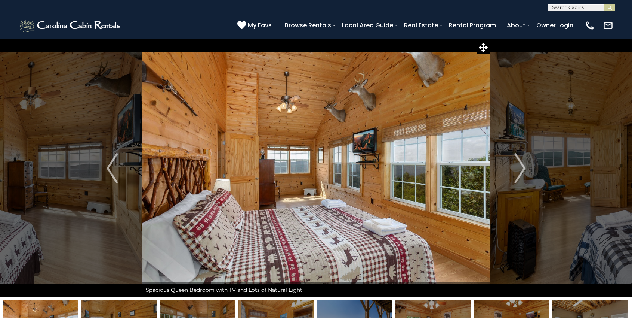
scroll to position [0, 0]
click at [583, 5] on input "text" at bounding box center [581, 8] width 65 height 7
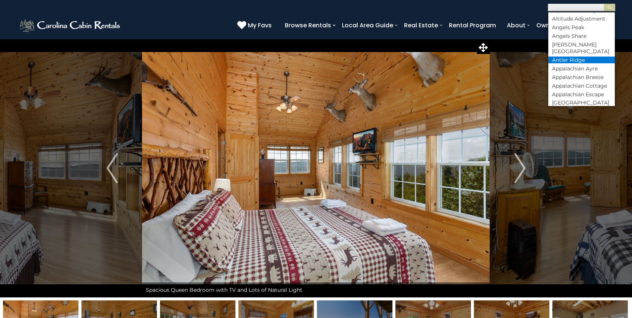
scroll to position [249, 0]
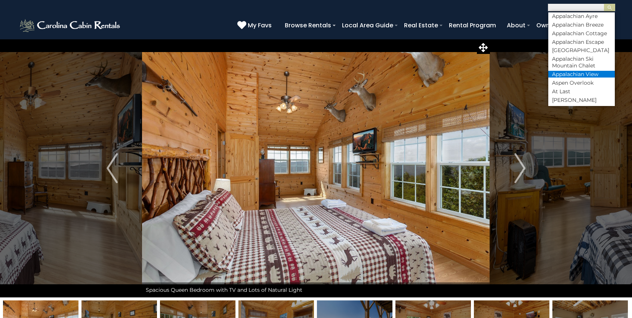
click at [574, 77] on li "Appalachian View" at bounding box center [582, 74] width 67 height 7
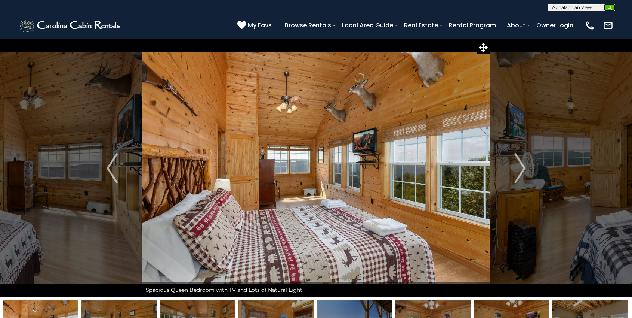
click at [610, 10] on button "submit" at bounding box center [609, 7] width 11 height 7
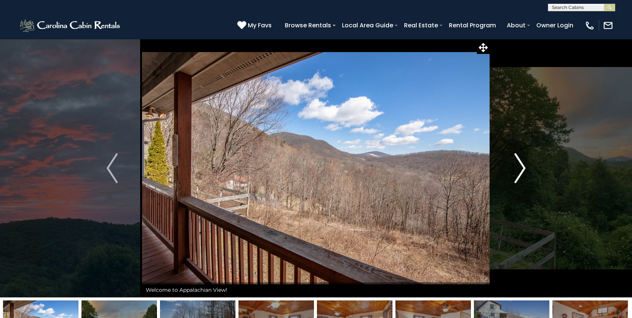
click at [523, 170] on img "Next" at bounding box center [520, 168] width 11 height 30
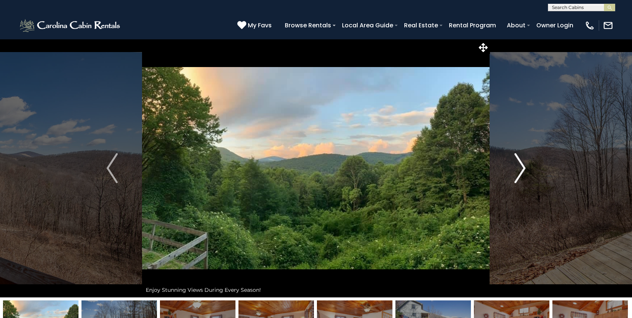
click at [523, 169] on img "Next" at bounding box center [520, 168] width 11 height 30
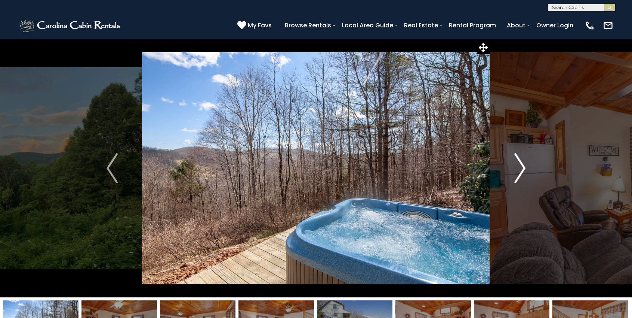
click at [523, 169] on img "Next" at bounding box center [520, 168] width 11 height 30
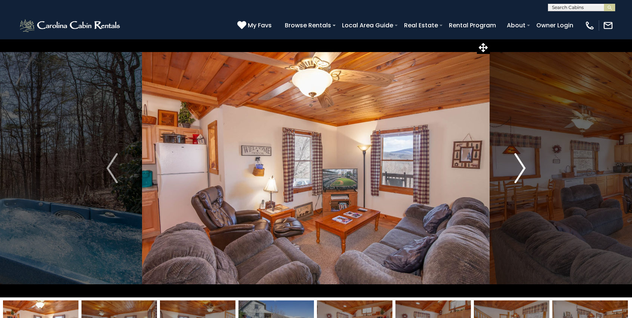
click at [523, 169] on img "Next" at bounding box center [520, 168] width 11 height 30
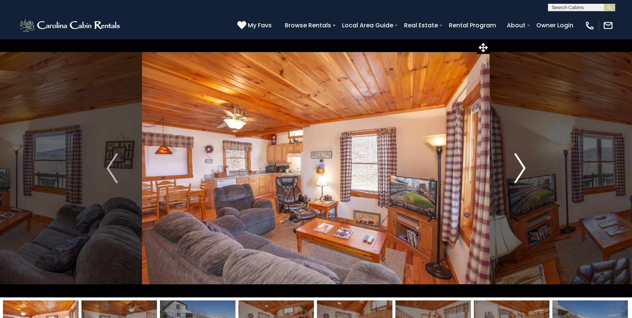
click at [524, 170] on img "Next" at bounding box center [520, 168] width 11 height 30
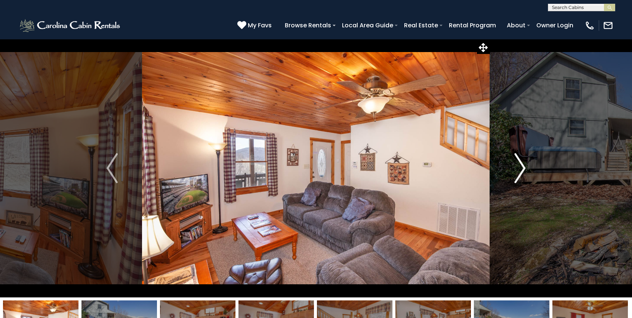
click at [524, 169] on img "Next" at bounding box center [520, 168] width 11 height 30
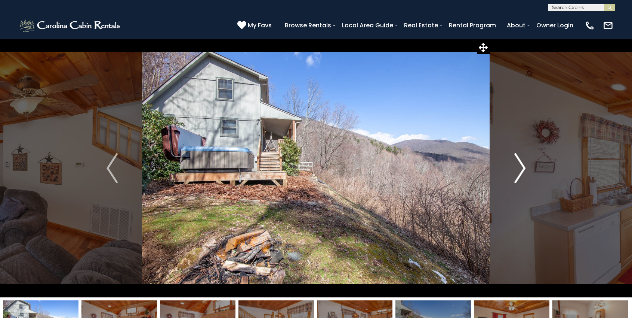
click at [525, 169] on img "Next" at bounding box center [520, 168] width 11 height 30
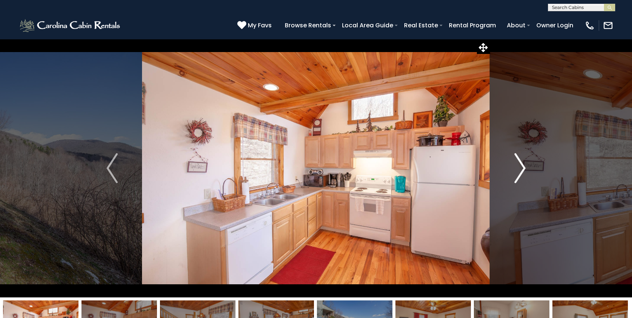
click at [525, 169] on img "Next" at bounding box center [520, 168] width 11 height 30
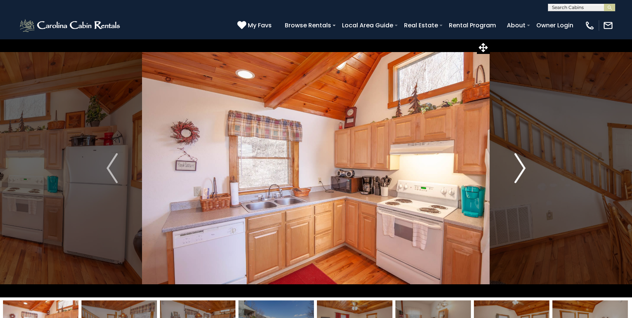
click at [525, 169] on img "Next" at bounding box center [520, 168] width 11 height 30
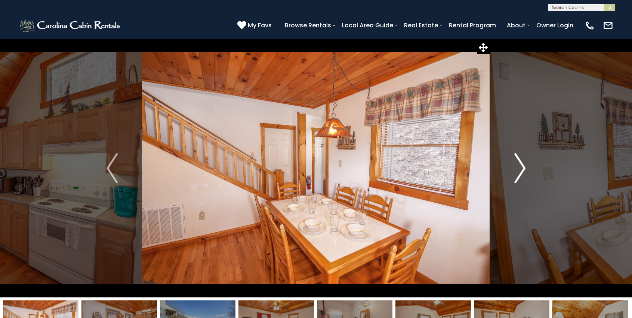
click at [525, 169] on img "Next" at bounding box center [520, 168] width 11 height 30
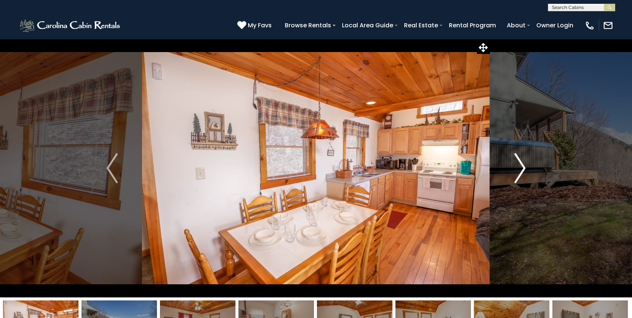
click at [525, 169] on img "Next" at bounding box center [520, 168] width 11 height 30
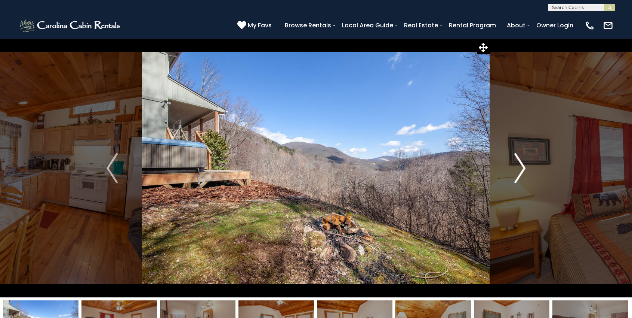
click at [525, 169] on img "Next" at bounding box center [520, 168] width 11 height 30
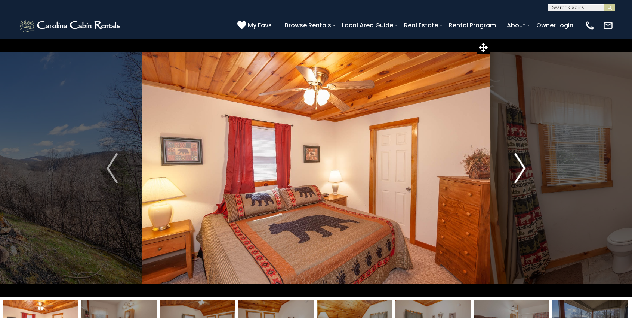
click at [525, 169] on img "Next" at bounding box center [520, 168] width 11 height 30
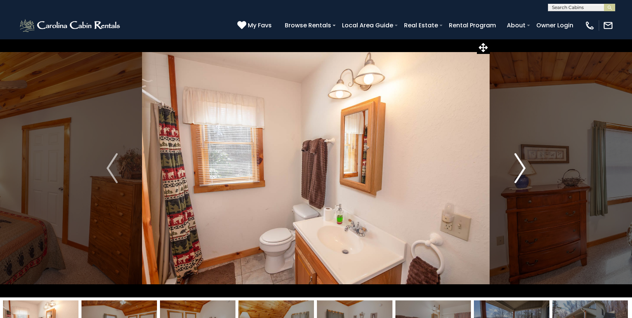
click at [525, 169] on img "Next" at bounding box center [520, 168] width 11 height 30
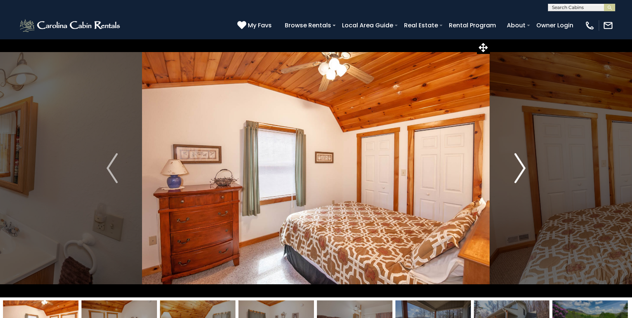
click at [525, 169] on img "Next" at bounding box center [520, 168] width 11 height 30
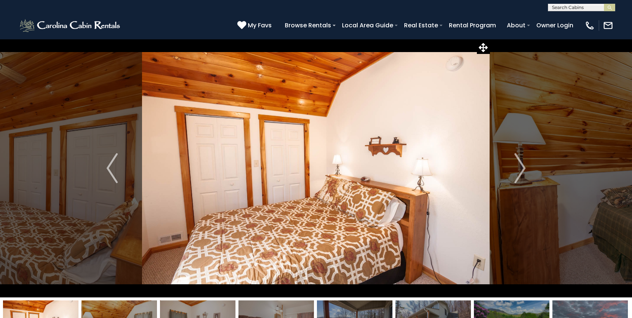
click at [583, 11] on input "text" at bounding box center [581, 8] width 65 height 7
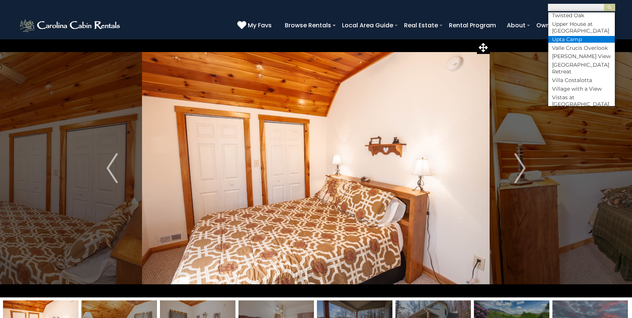
scroll to position [3926, 0]
click at [584, 58] on li "[PERSON_NAME] View" at bounding box center [582, 54] width 67 height 7
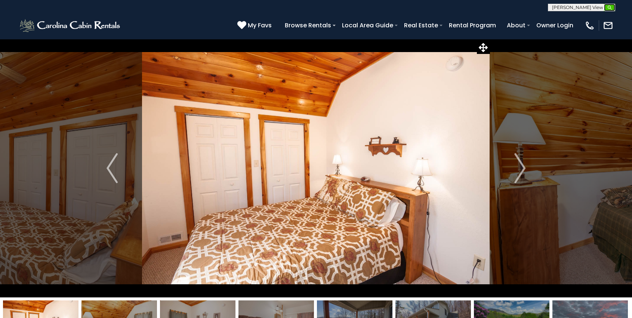
click at [613, 8] on button "submit" at bounding box center [609, 7] width 11 height 7
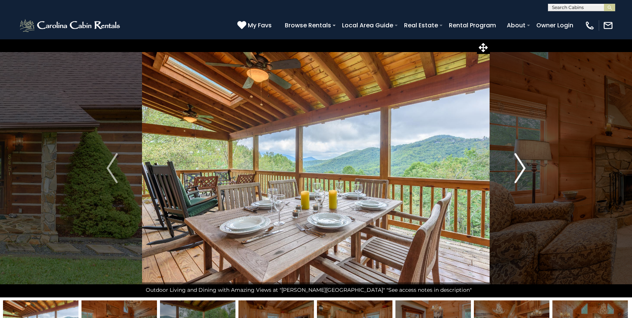
click at [527, 168] on button "Next" at bounding box center [520, 168] width 60 height 258
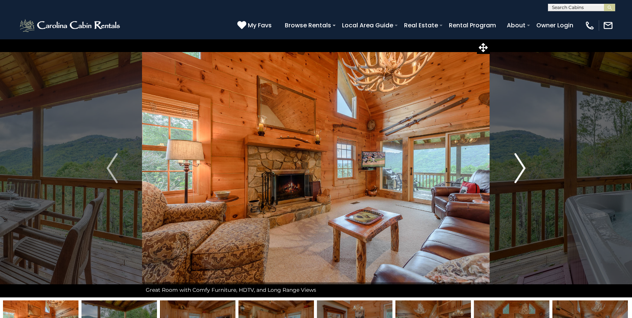
click at [528, 168] on button "Next" at bounding box center [520, 168] width 60 height 258
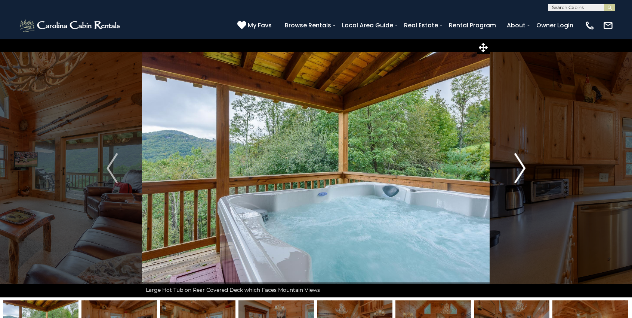
click at [529, 168] on button "Next" at bounding box center [520, 168] width 60 height 258
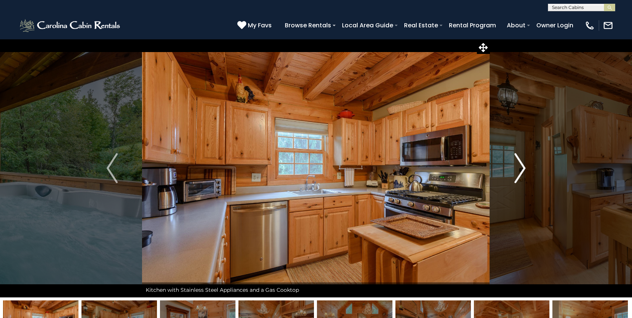
click at [531, 168] on button "Next" at bounding box center [520, 168] width 60 height 258
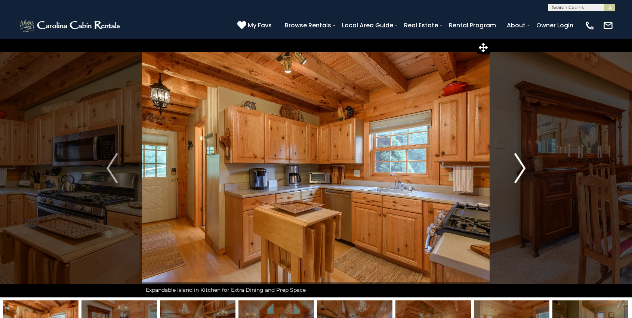
click at [531, 168] on button "Next" at bounding box center [520, 168] width 60 height 258
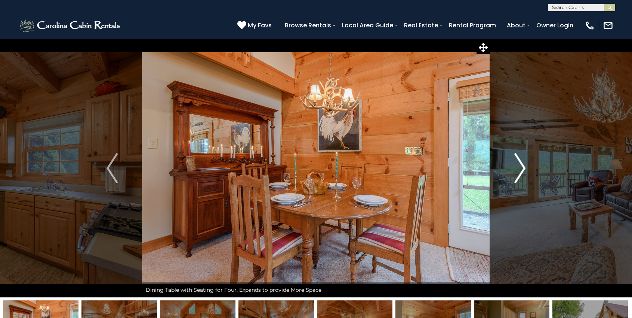
click at [533, 168] on button "Next" at bounding box center [520, 168] width 60 height 258
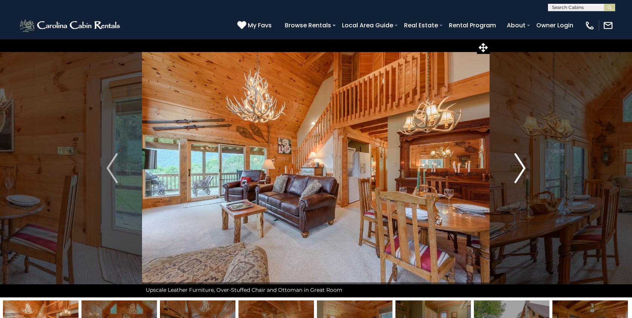
click at [536, 168] on button "Next" at bounding box center [520, 168] width 60 height 258
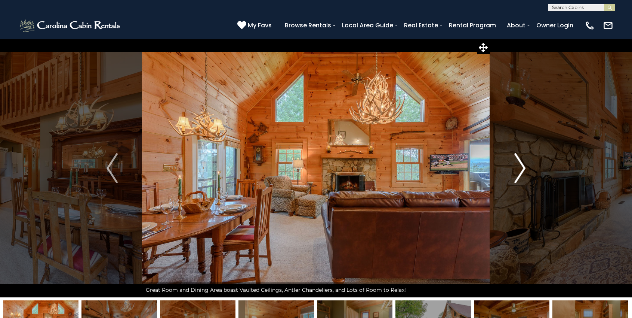
click at [536, 168] on button "Next" at bounding box center [520, 168] width 60 height 258
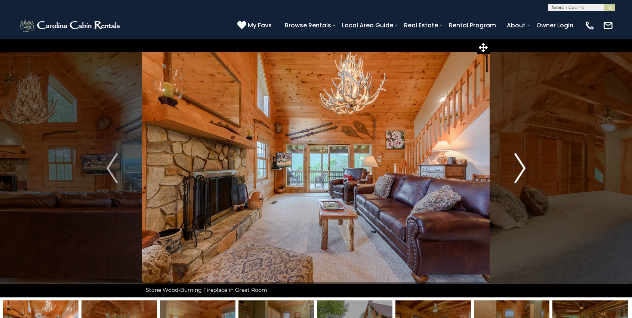
click at [538, 168] on button "Next" at bounding box center [520, 168] width 60 height 258
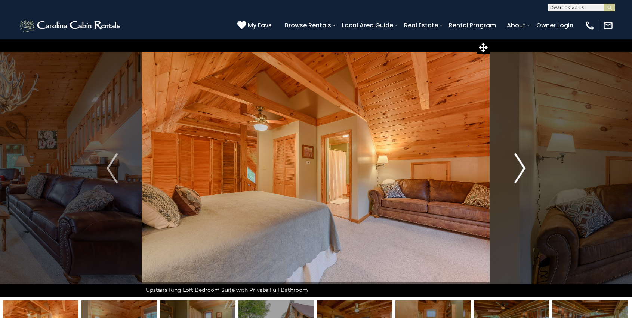
click at [539, 168] on button "Next" at bounding box center [520, 168] width 60 height 258
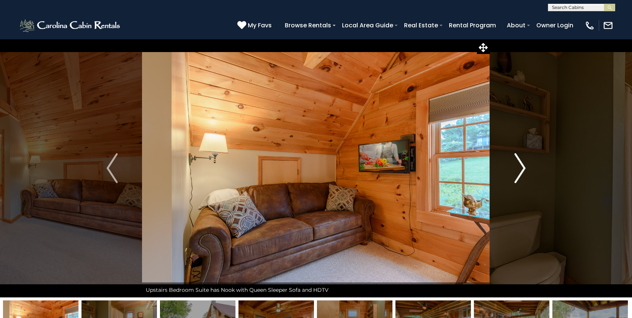
click at [540, 168] on button "Next" at bounding box center [520, 168] width 60 height 258
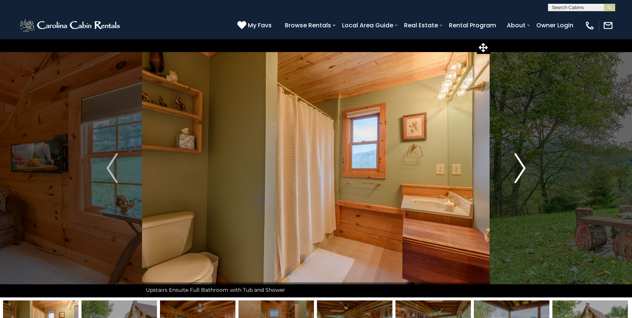
click at [540, 168] on button "Next" at bounding box center [520, 168] width 60 height 258
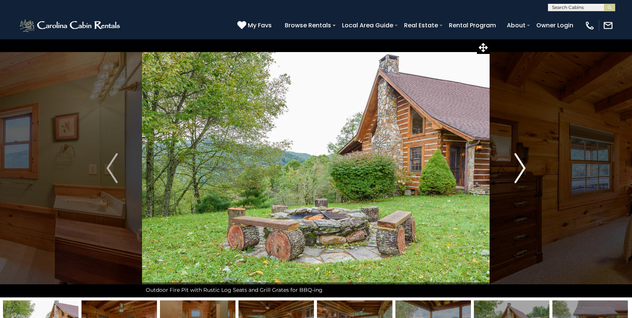
click at [540, 168] on button "Next" at bounding box center [520, 168] width 60 height 258
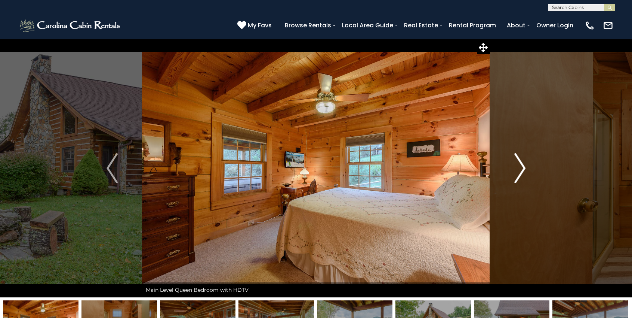
click at [541, 167] on button "Next" at bounding box center [520, 168] width 60 height 258
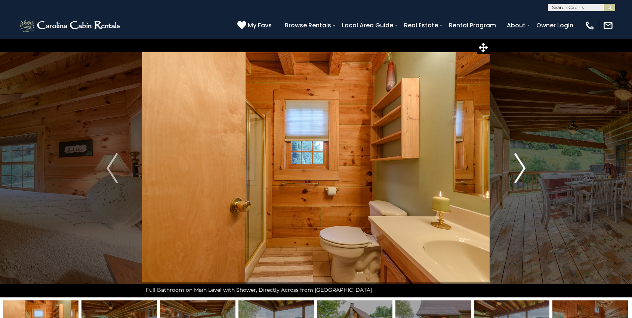
click at [541, 167] on button "Next" at bounding box center [520, 168] width 60 height 258
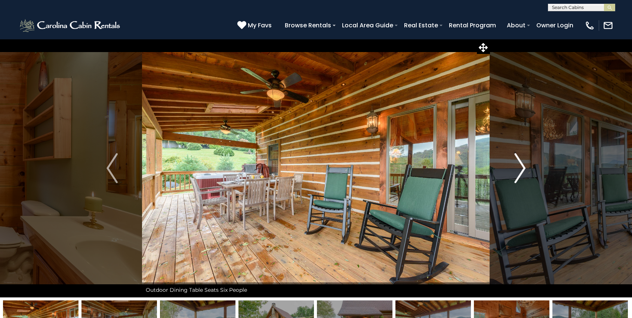
click at [541, 167] on button "Next" at bounding box center [520, 168] width 60 height 258
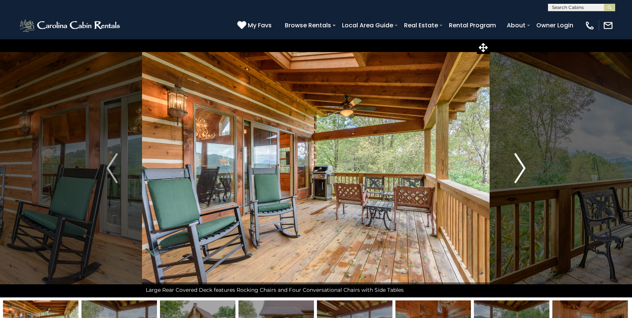
click at [541, 167] on button "Next" at bounding box center [520, 168] width 60 height 258
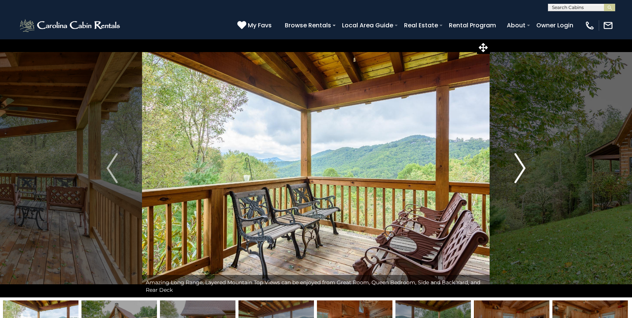
click at [541, 167] on button "Next" at bounding box center [520, 168] width 60 height 258
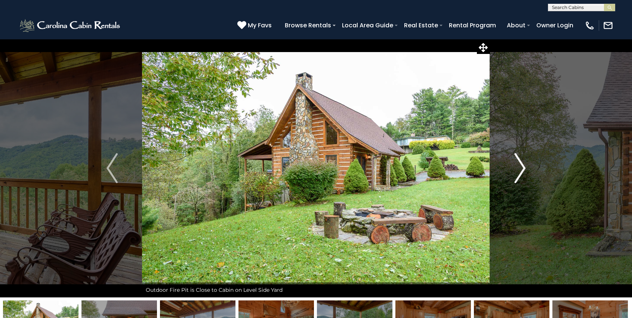
click at [541, 167] on button "Next" at bounding box center [520, 168] width 60 height 258
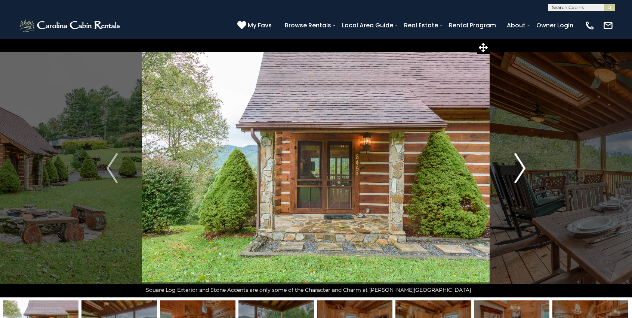
click at [542, 167] on button "Next" at bounding box center [520, 168] width 60 height 258
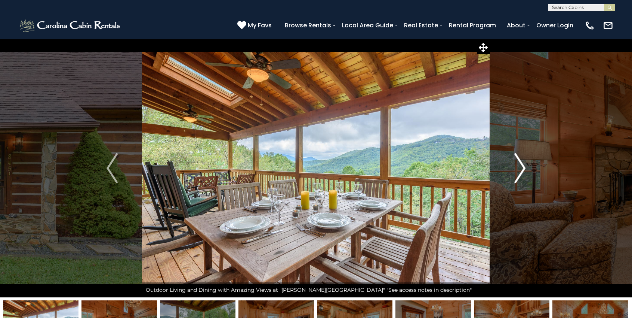
click at [542, 167] on button "Next" at bounding box center [520, 168] width 60 height 258
